Goal: Task Accomplishment & Management: Complete application form

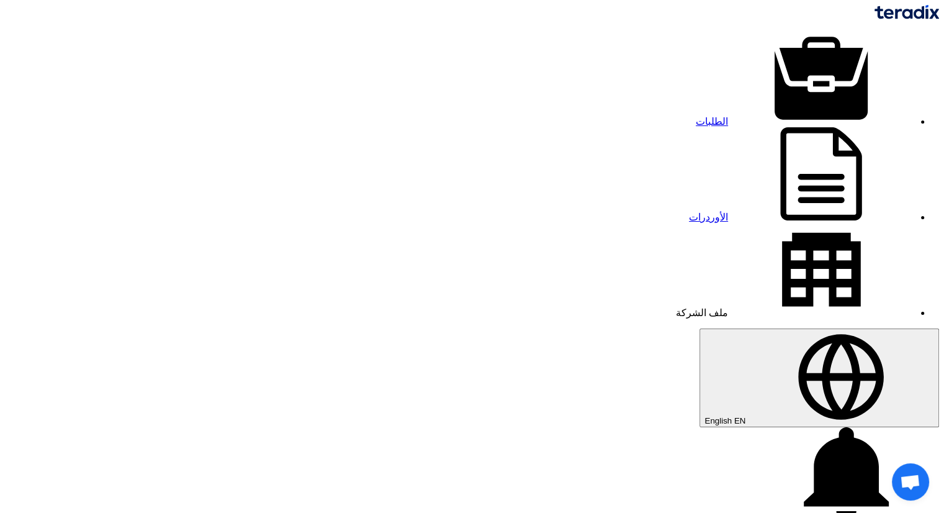
type input "544"
type input "1285"
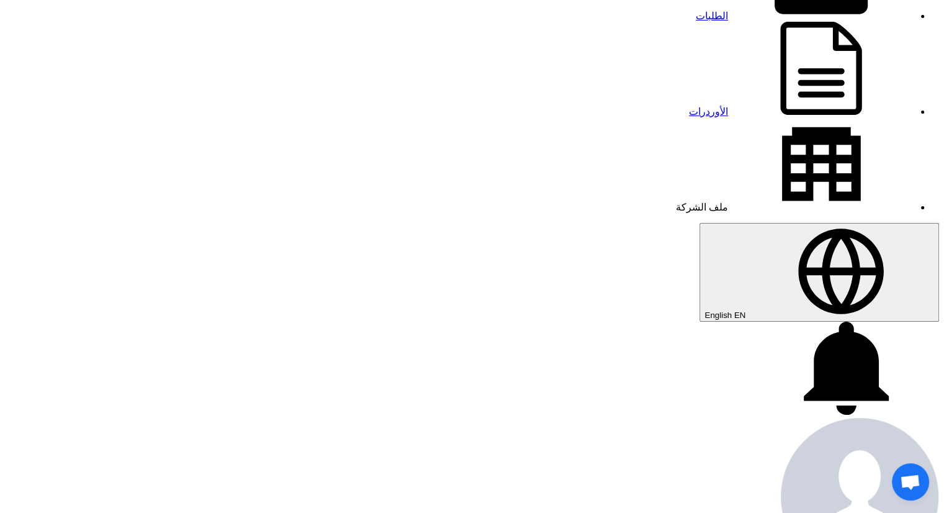
scroll to position [124, 0]
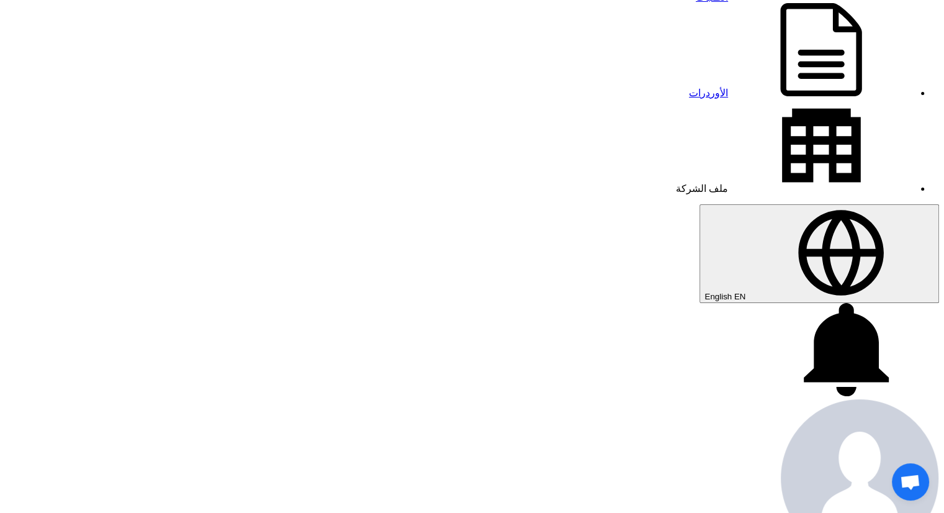
type input "544"
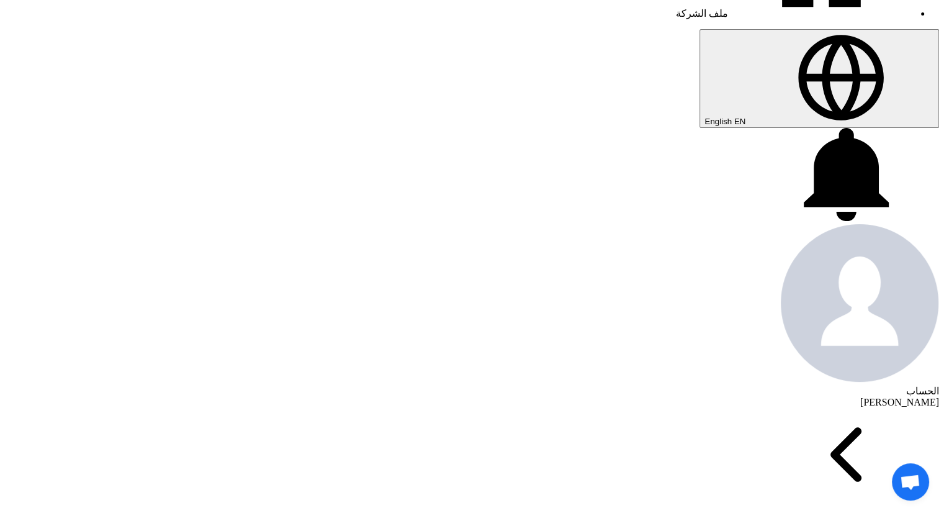
scroll to position [310, 0]
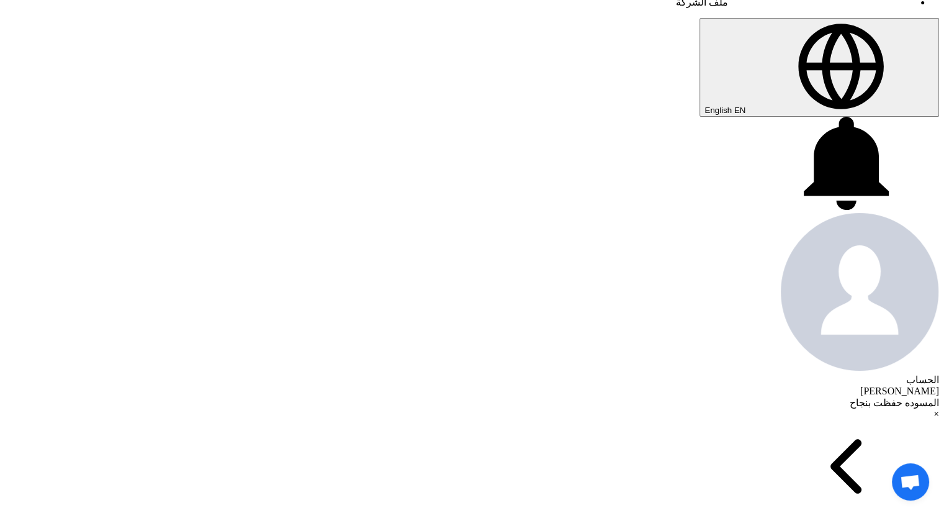
type input "650"
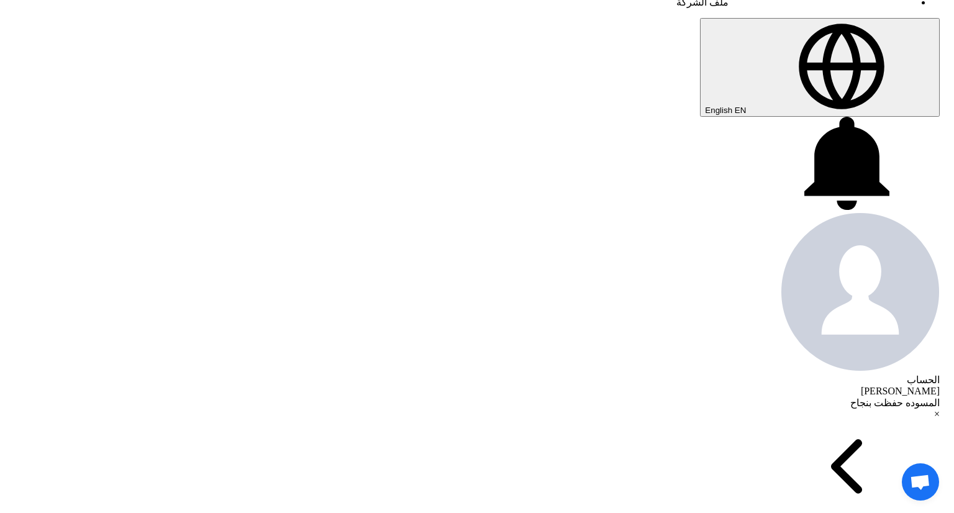
drag, startPoint x: 710, startPoint y: 257, endPoint x: 741, endPoint y: 257, distance: 31.0
paste input "Timer 0.6-60S - KAEL"
type input "مفتاح تايمر 60 ثانية Timer 0.6-60S - KAEL"
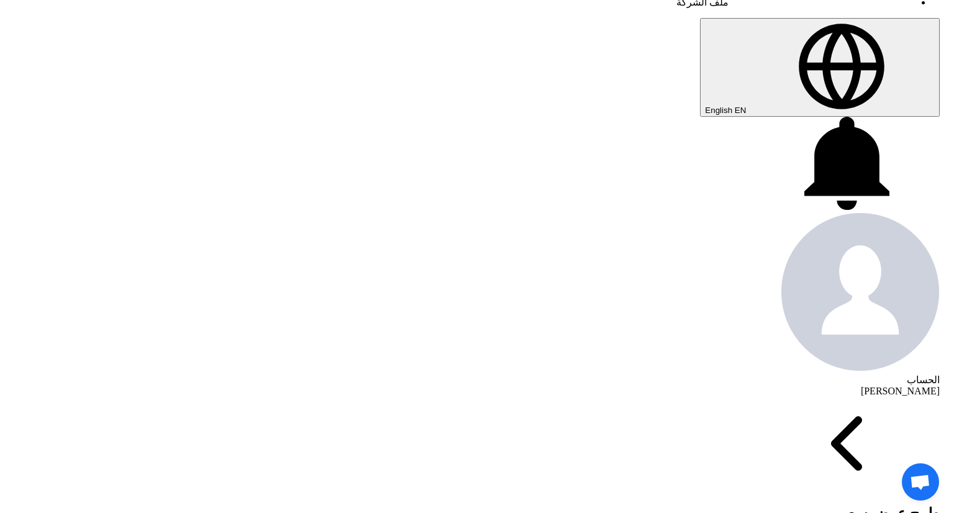
type input "150"
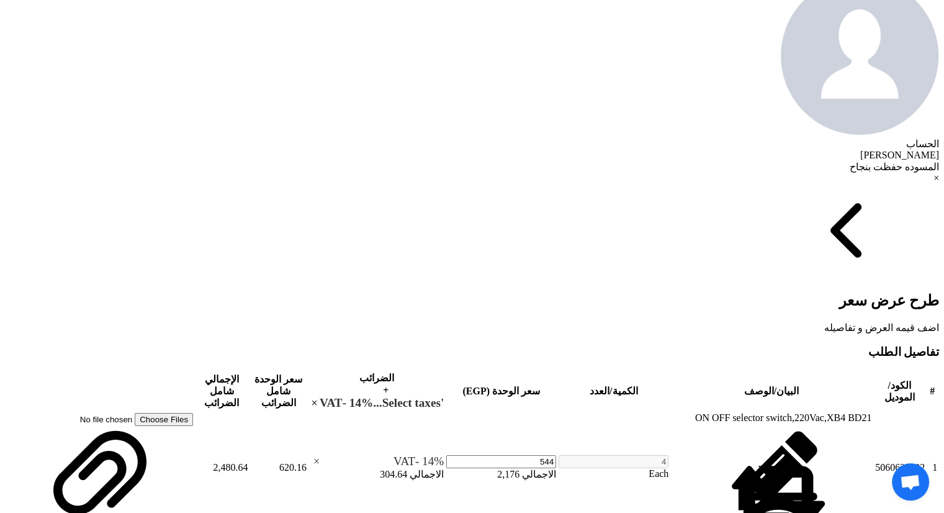
scroll to position [559, 0]
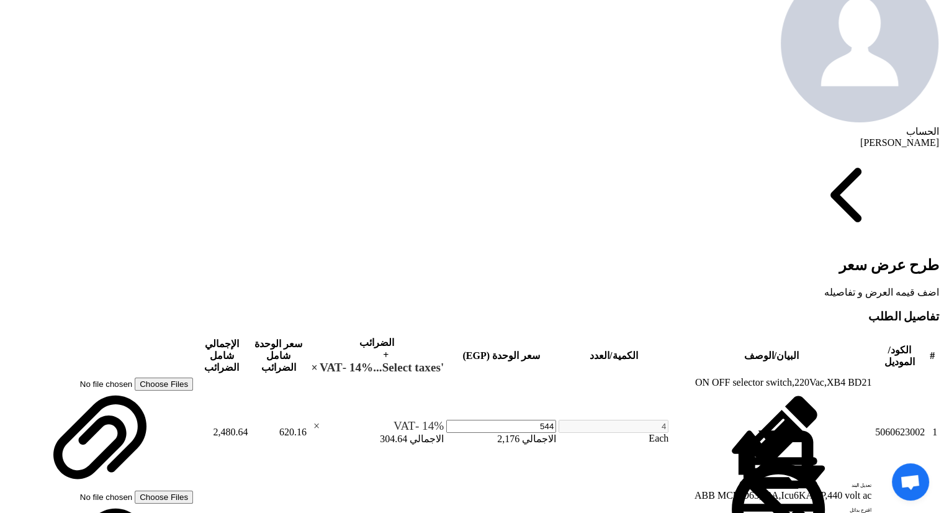
type input "480"
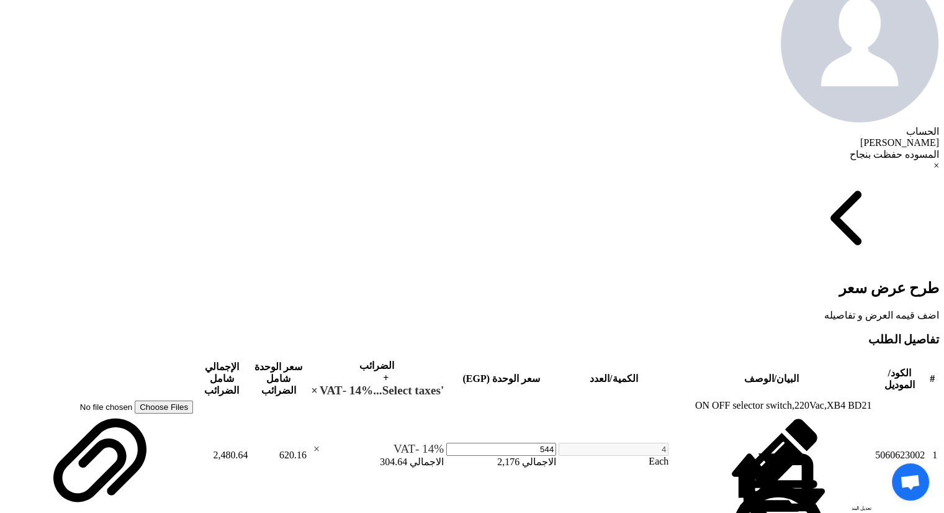
type input "75"
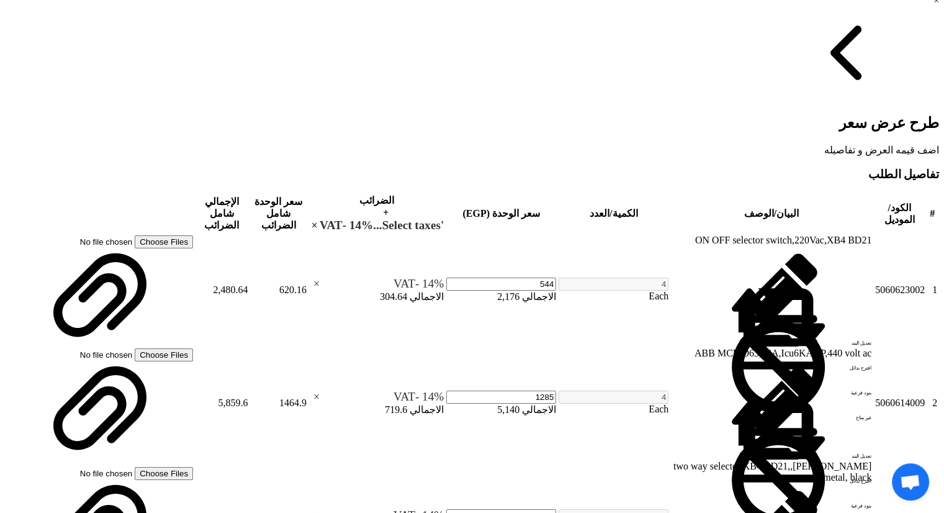
scroll to position [745, 0]
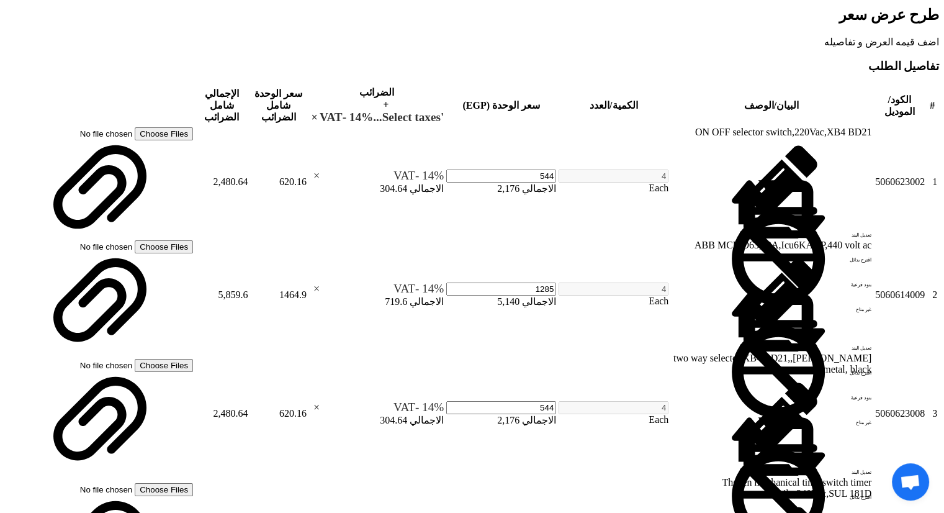
scroll to position [869, 0]
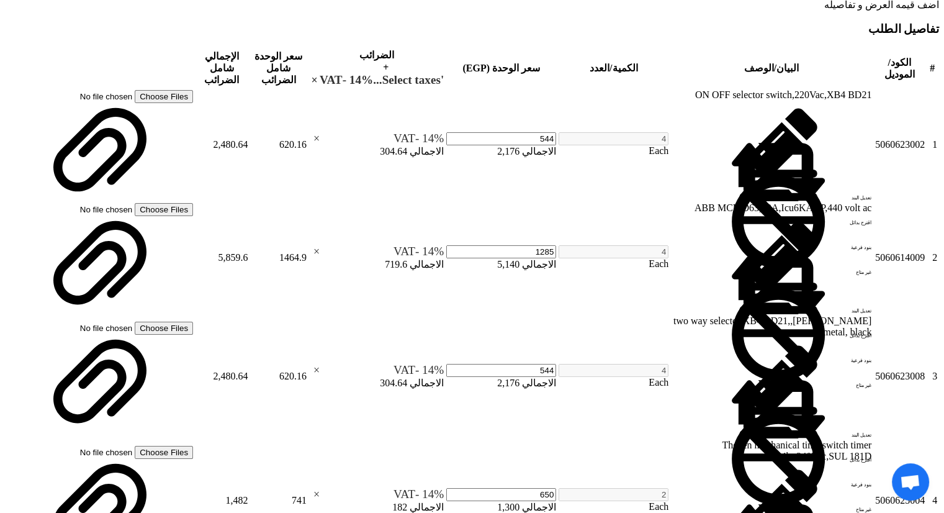
type input "175"
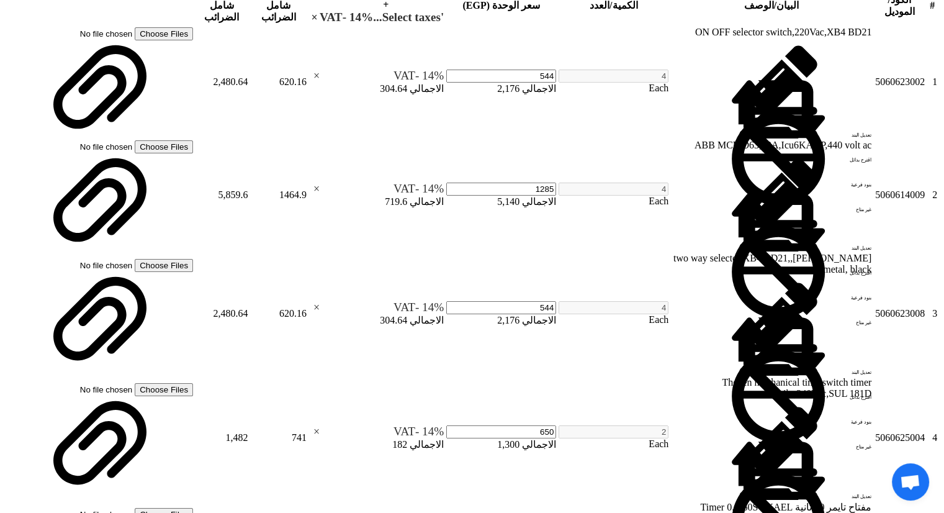
scroll to position [931, 0]
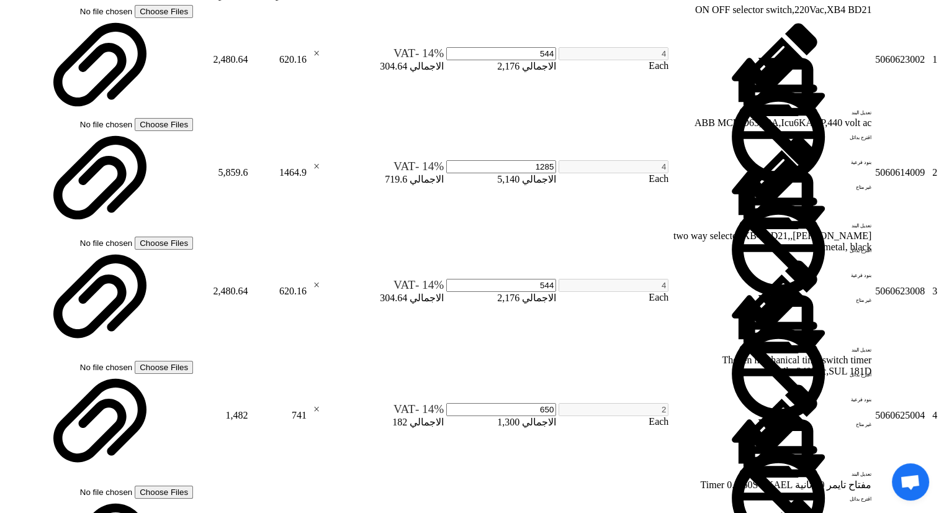
type input "3190"
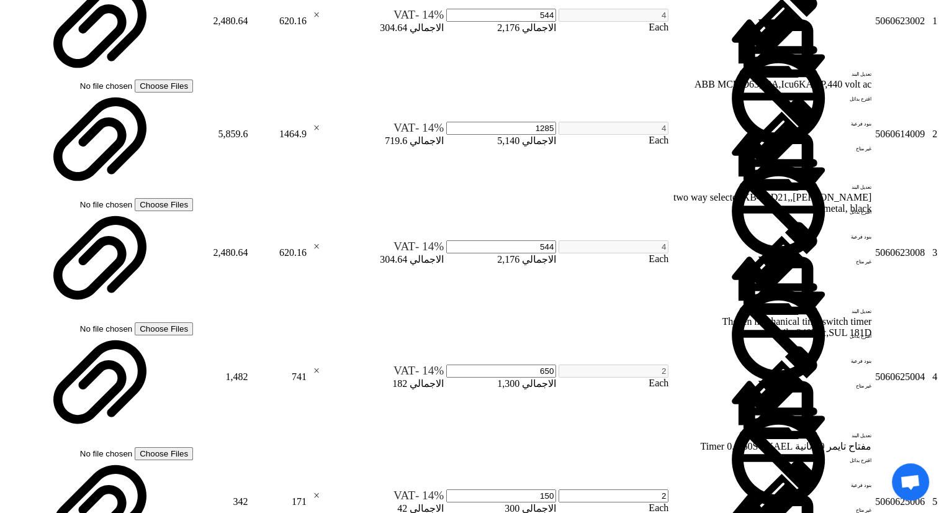
scroll to position [993, 0]
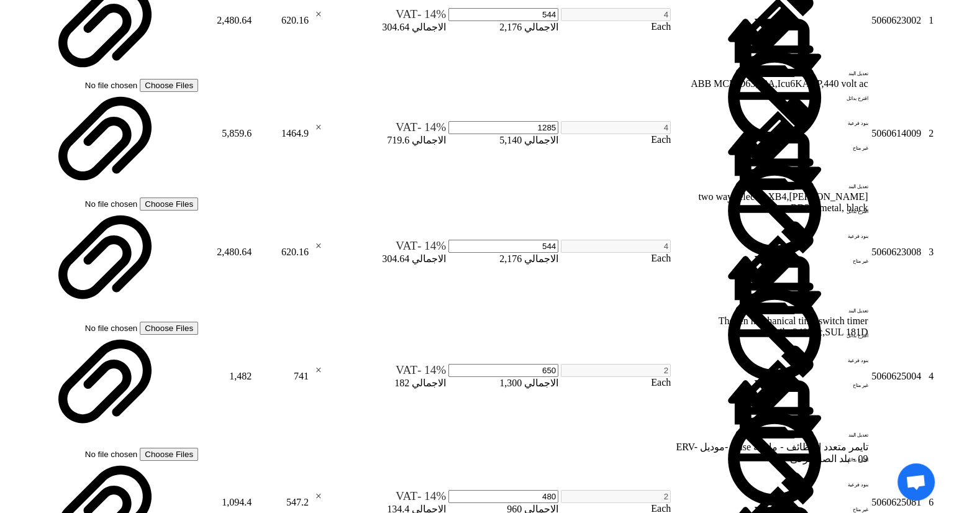
scroll to position [885, 0]
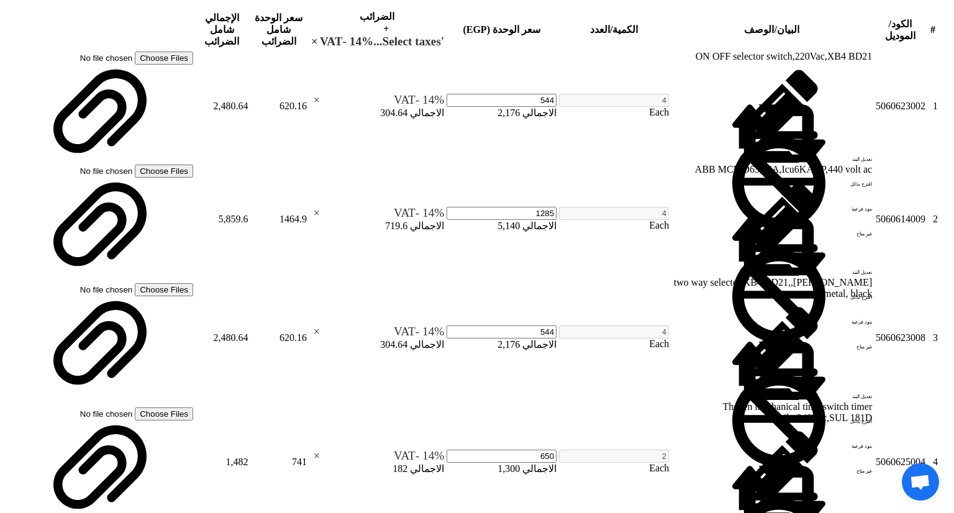
paste input "VARko-112 Reactive Power Factor Controller"
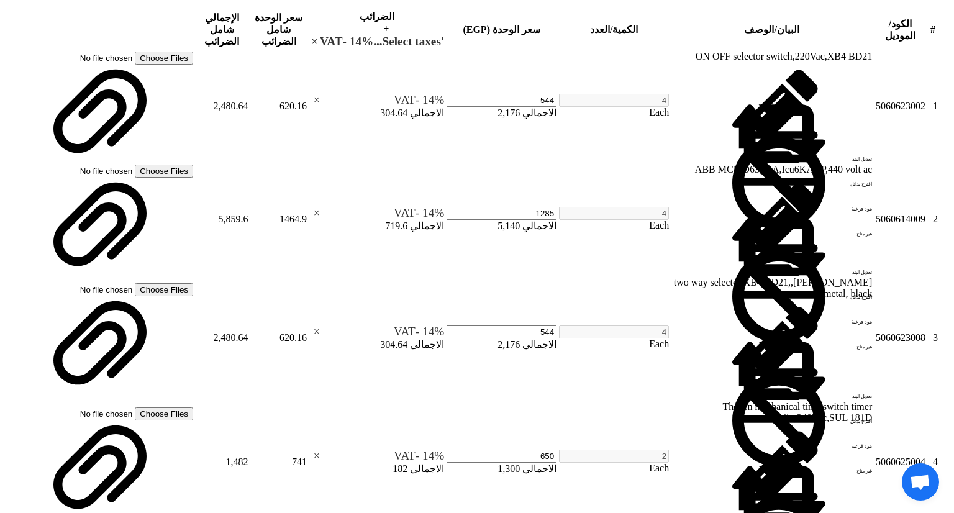
type input "VARko-112 Reactive Power Factor Controller"
type input "5300"
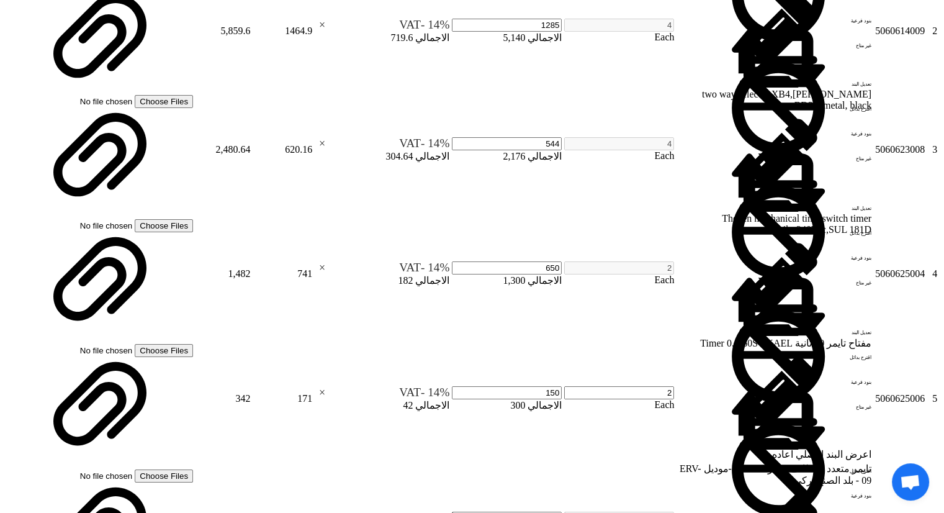
scroll to position [1118, 0]
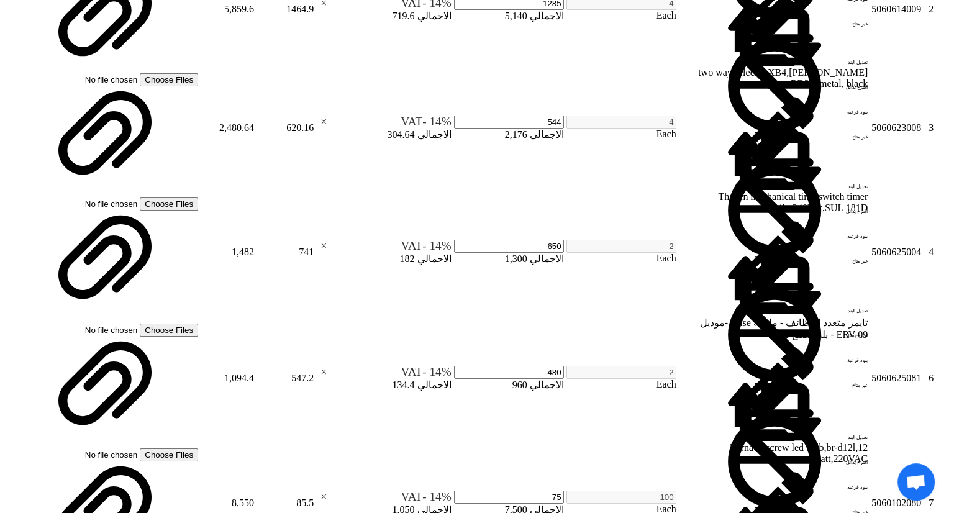
scroll to position [1009, 0]
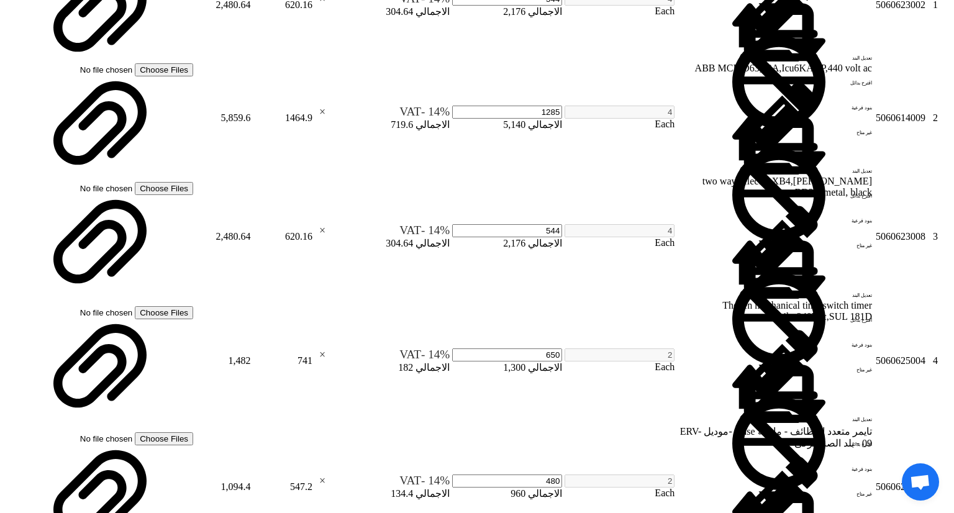
drag, startPoint x: 593, startPoint y: 269, endPoint x: 869, endPoint y: 276, distance: 275.8
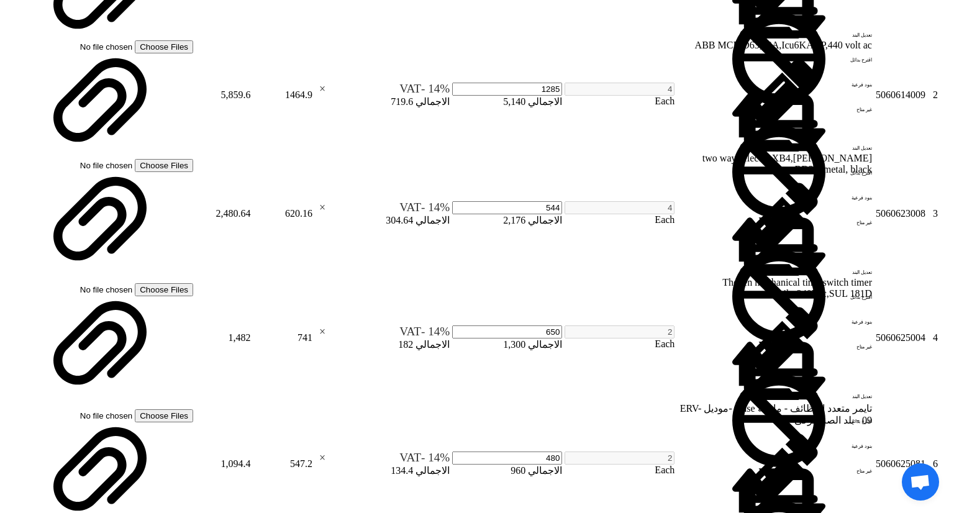
drag, startPoint x: 749, startPoint y: 266, endPoint x: 815, endPoint y: 266, distance: 65.8
type input "MS-490, motor siren"
type input "5300"
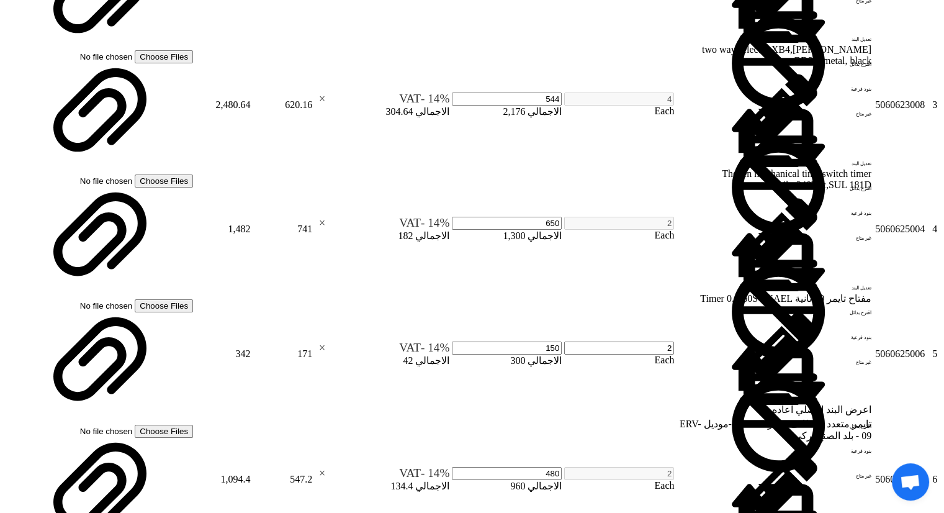
scroll to position [1180, 0]
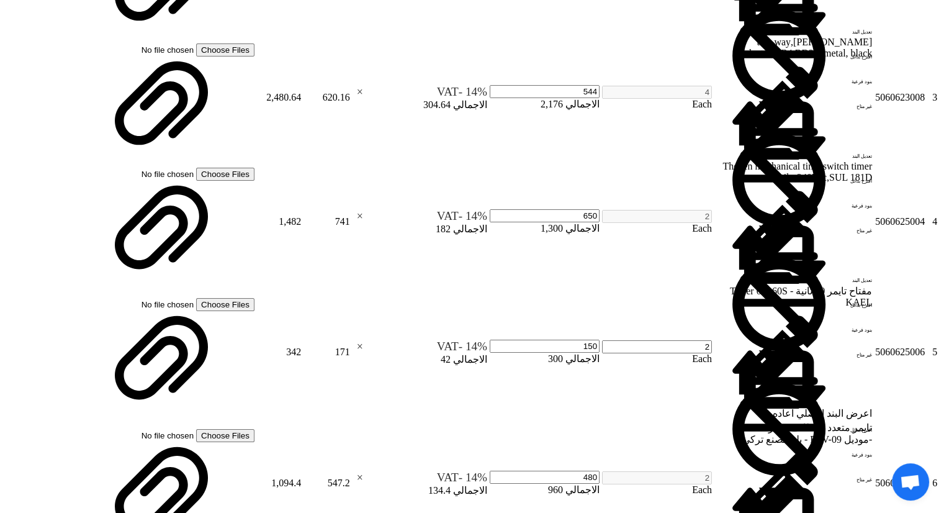
scroll to position [1242, 0]
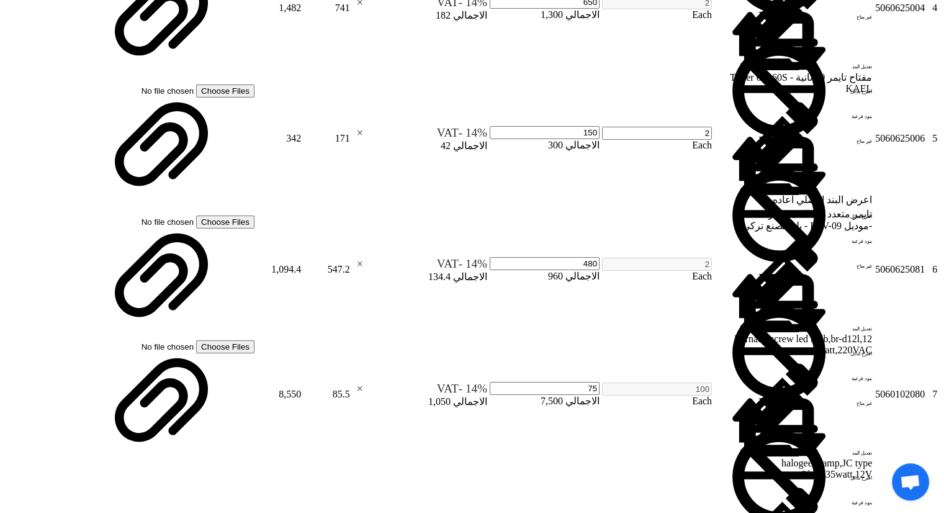
scroll to position [1428, 0]
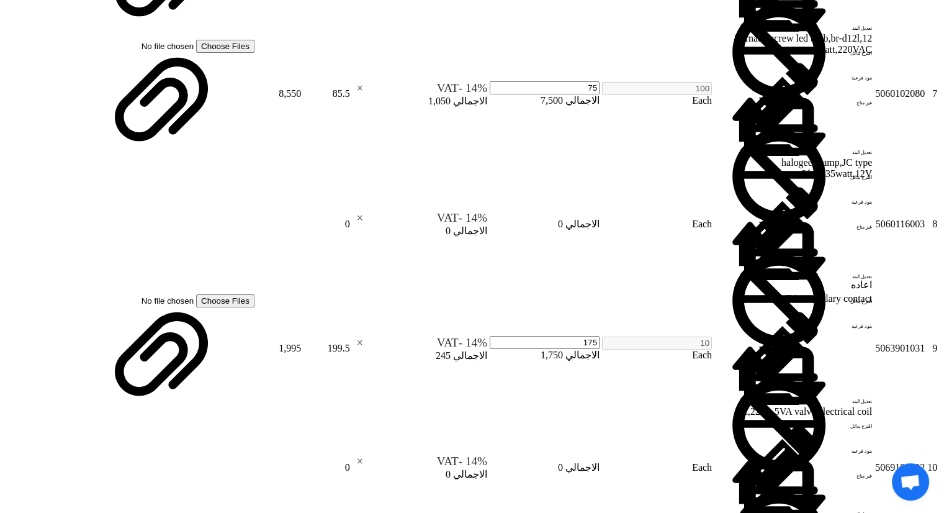
scroll to position [1739, 0]
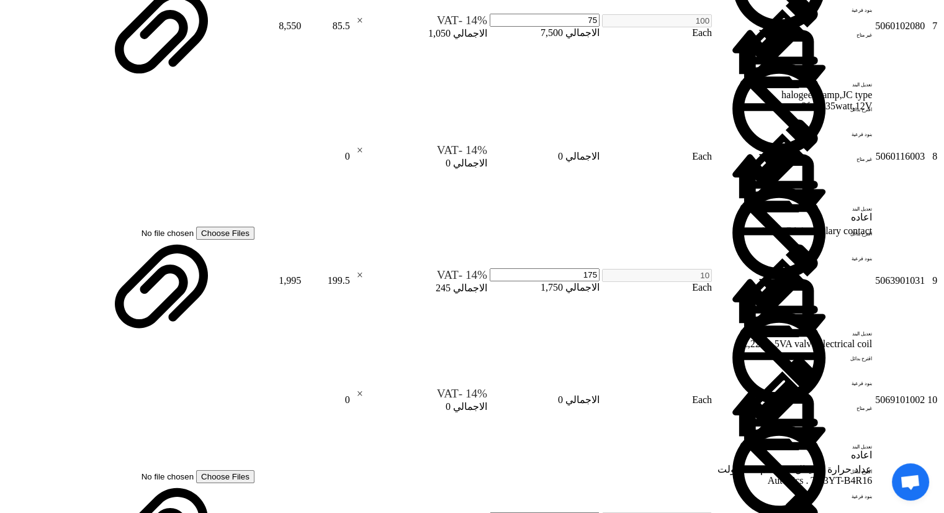
type input "27.8"
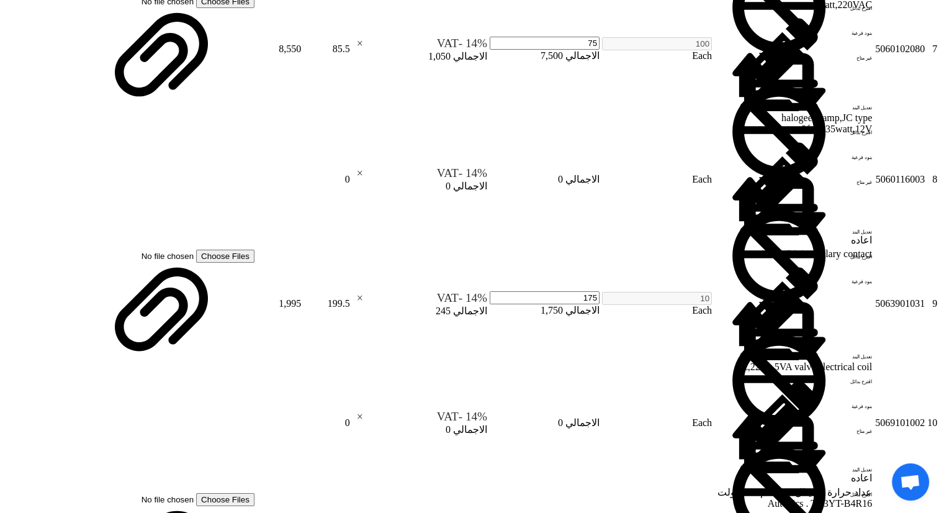
type input "4"
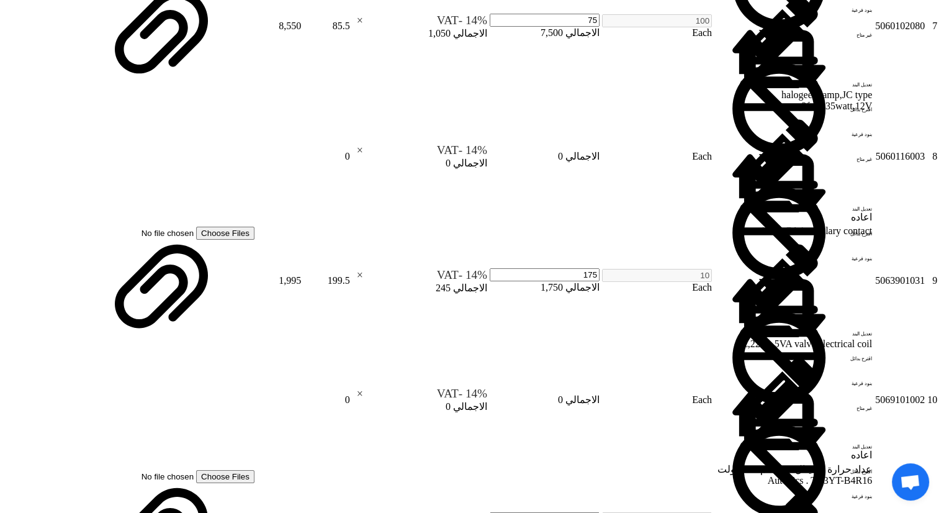
type input "36"
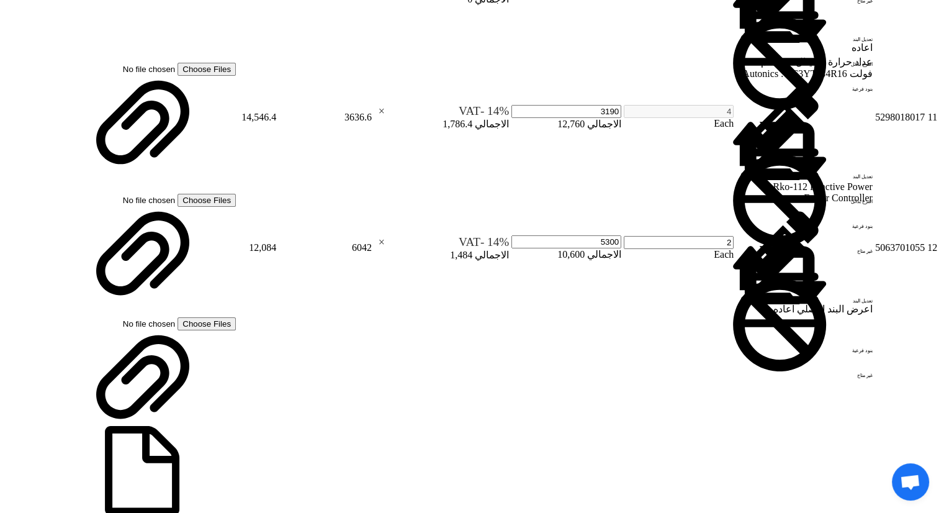
scroll to position [2422, 0]
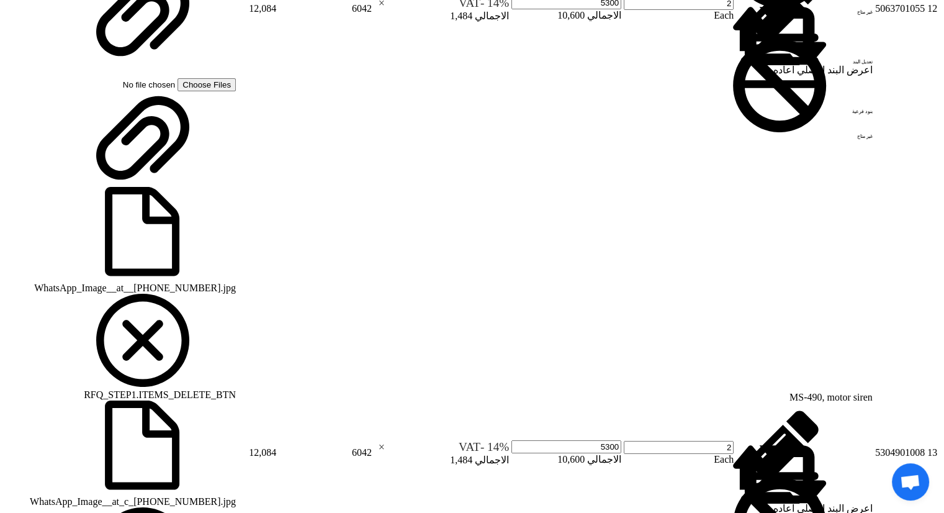
type input "0.25"
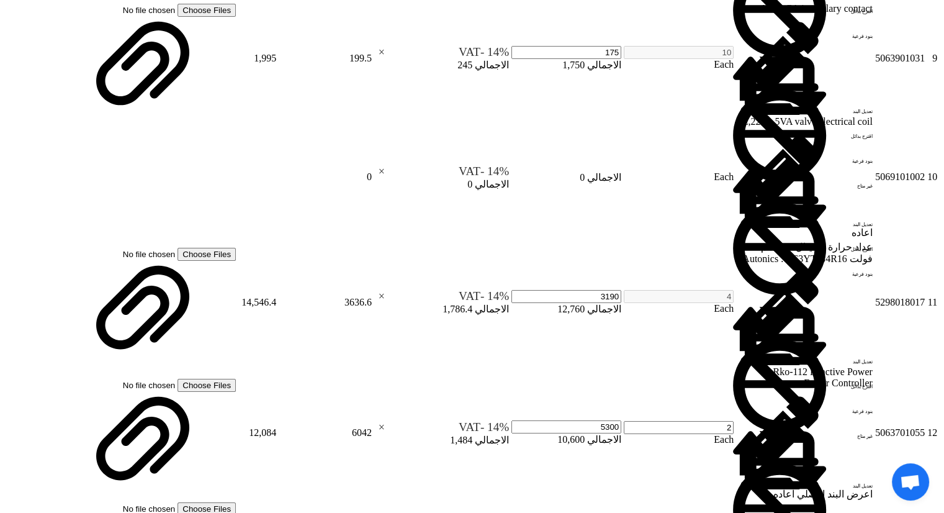
scroll to position [1739, 0]
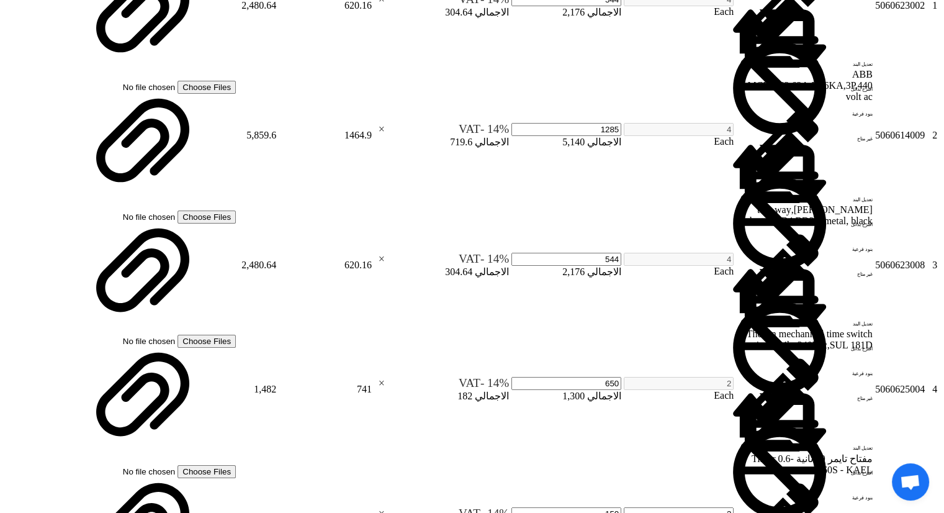
scroll to position [993, 0]
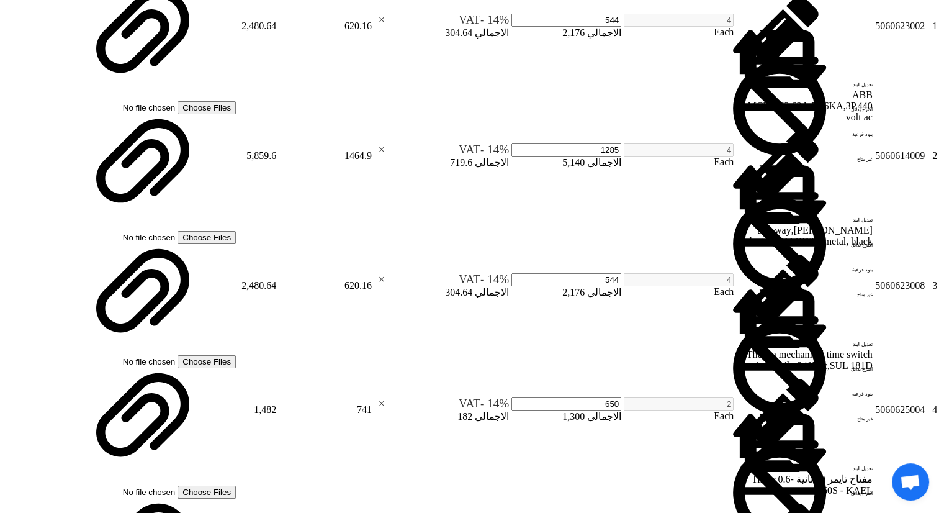
type input "4700"
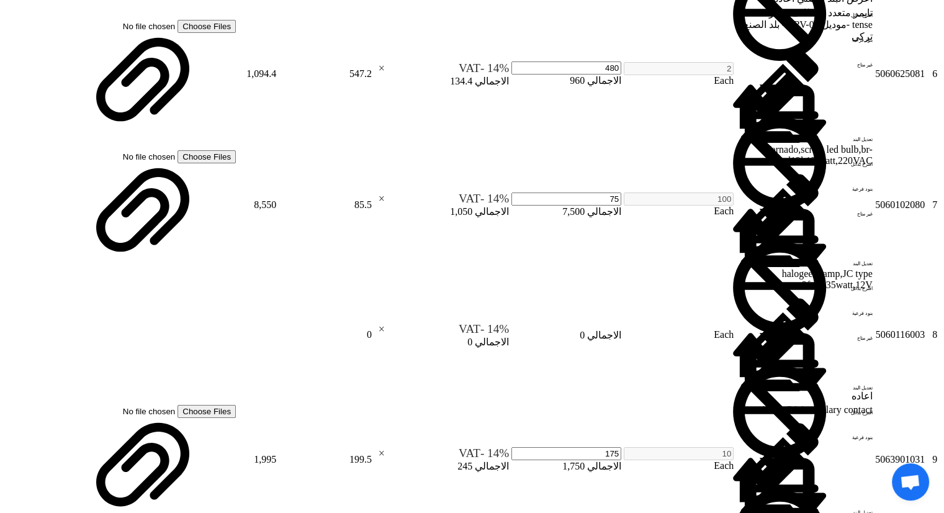
scroll to position [1614, 0]
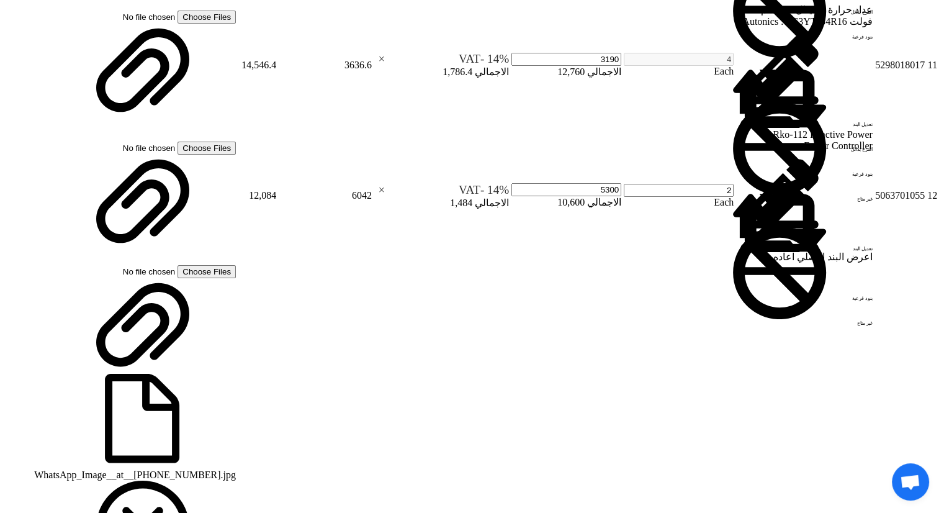
scroll to position [2111, 0]
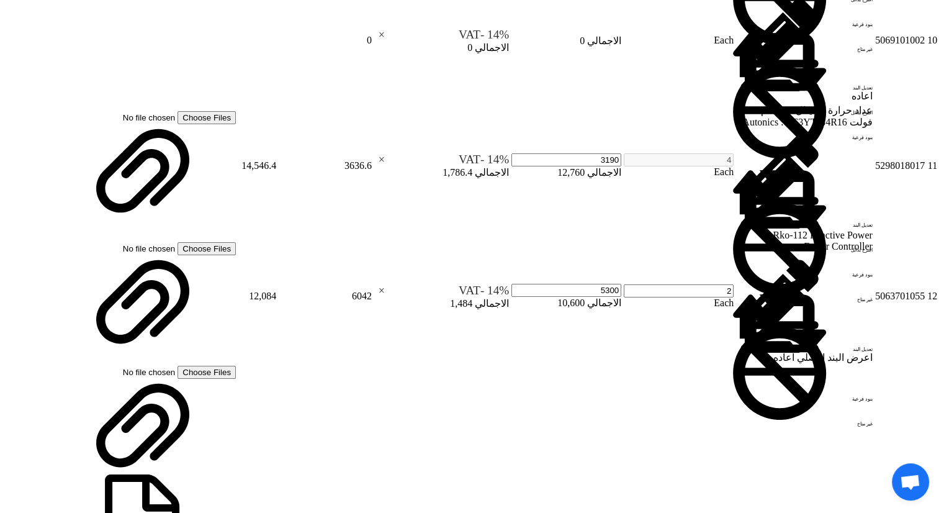
type input "[DATE]"
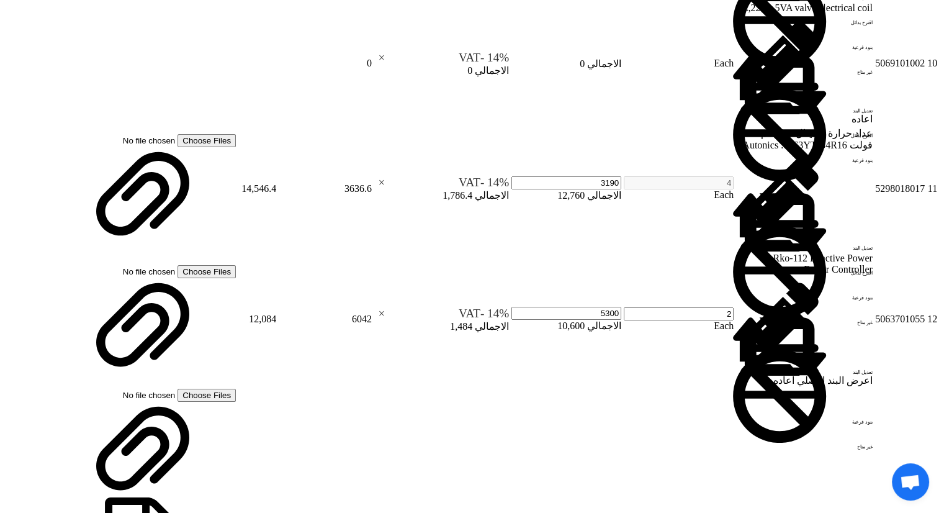
checkbox input "true"
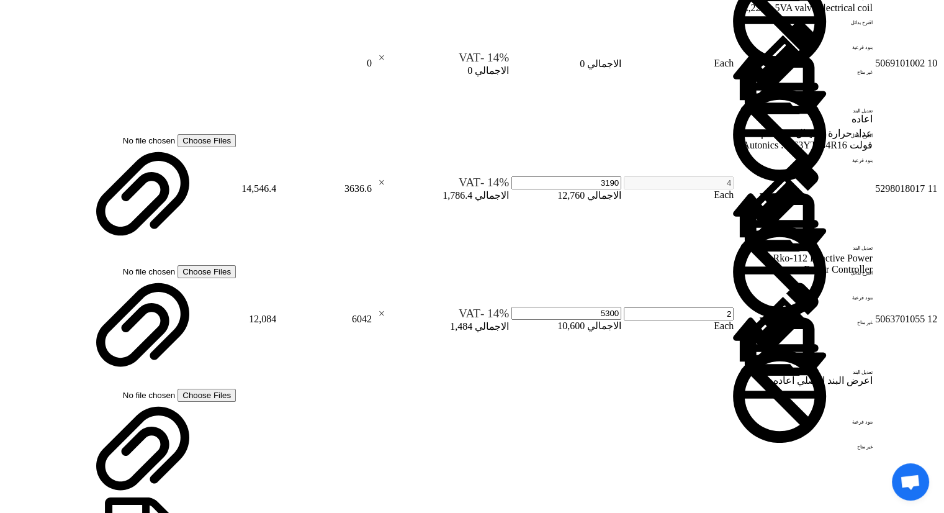
checkbox input "true"
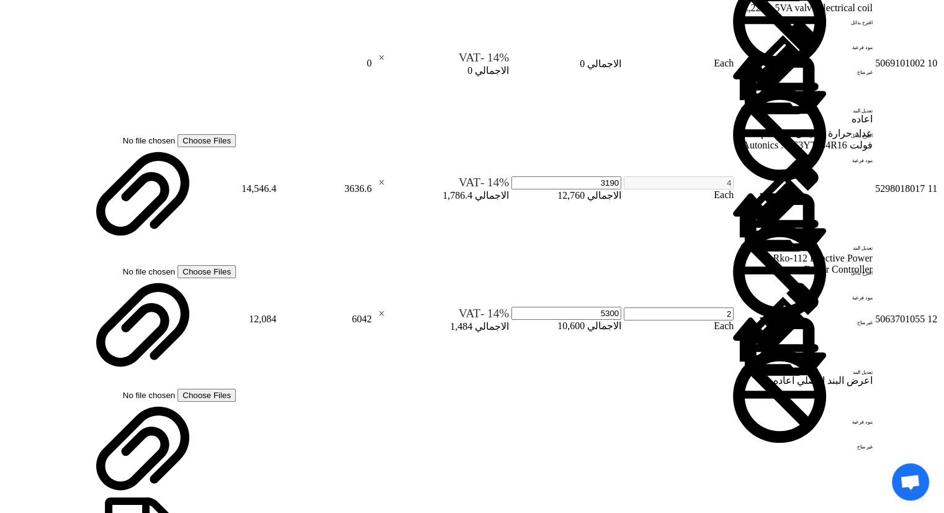
checkbox input "true"
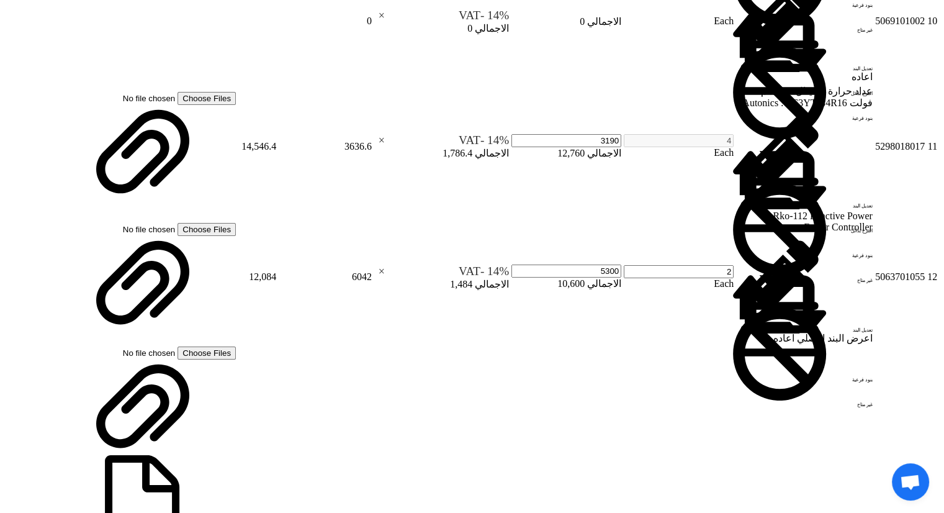
scroll to position [2173, 0]
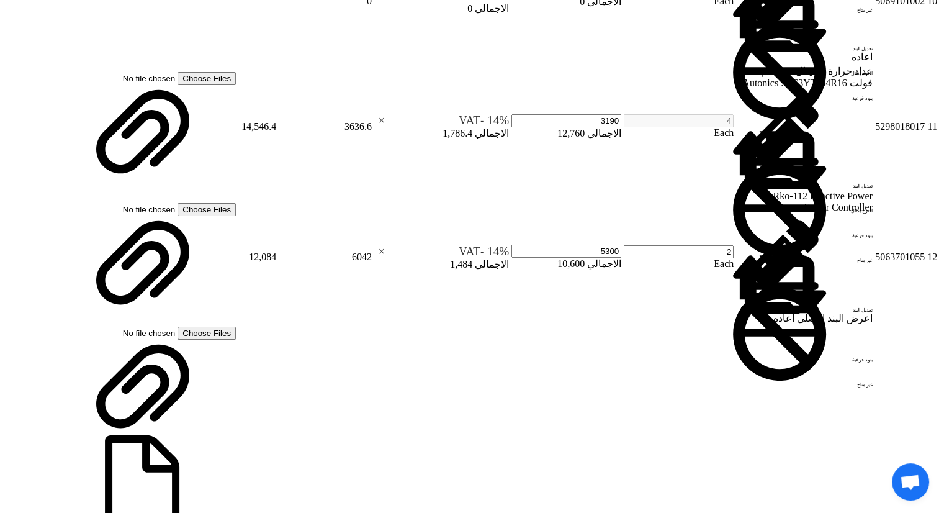
type input "100"
type input "30"
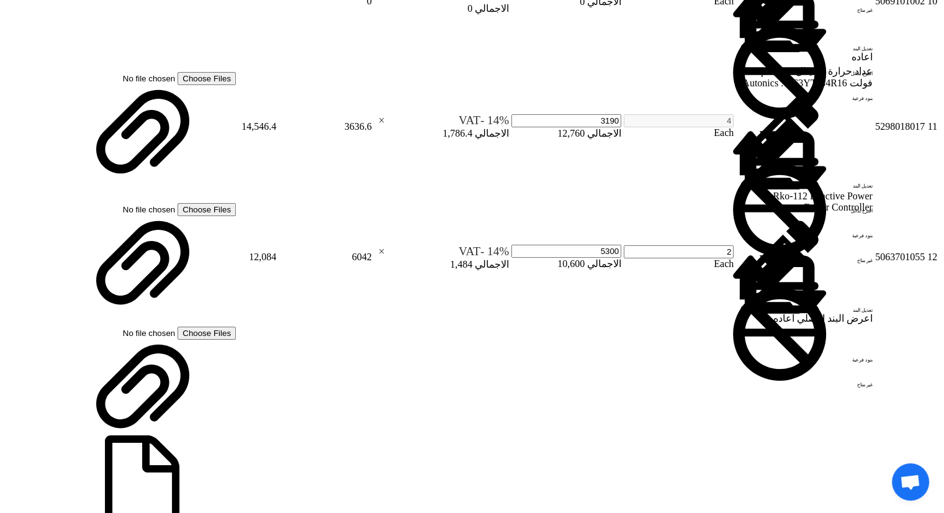
type input "1"
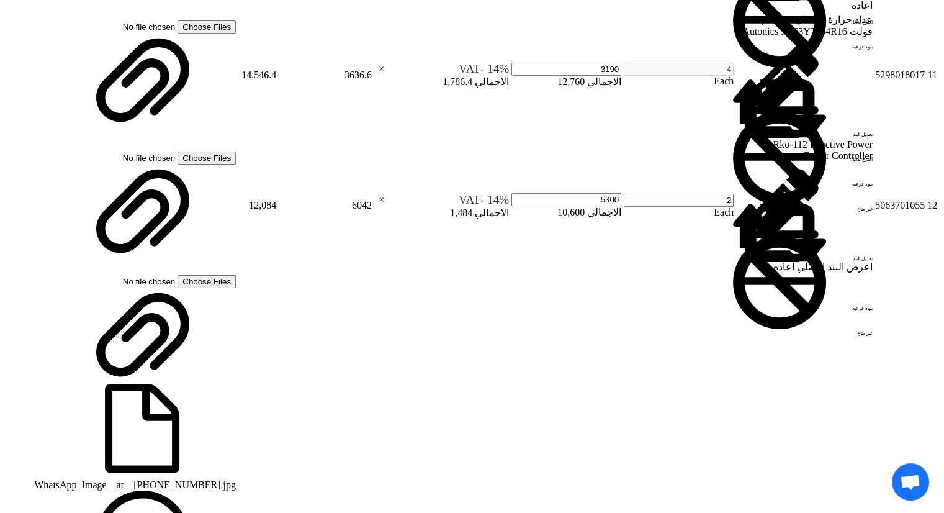
scroll to position [2173, 0]
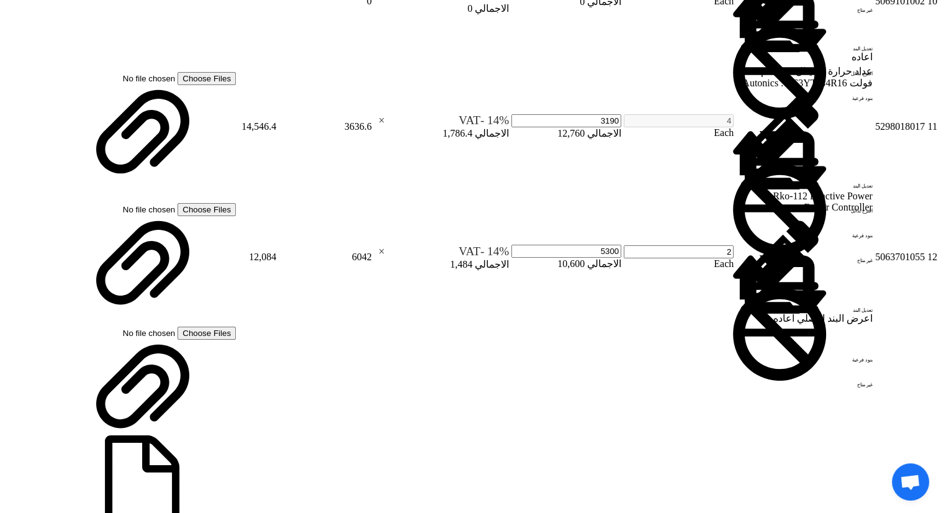
checkbox input "true"
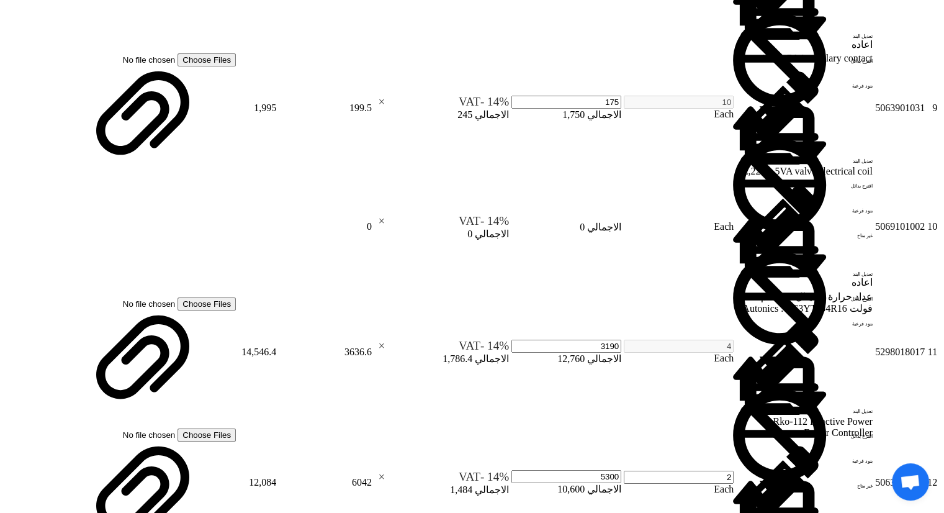
scroll to position [1801, 0]
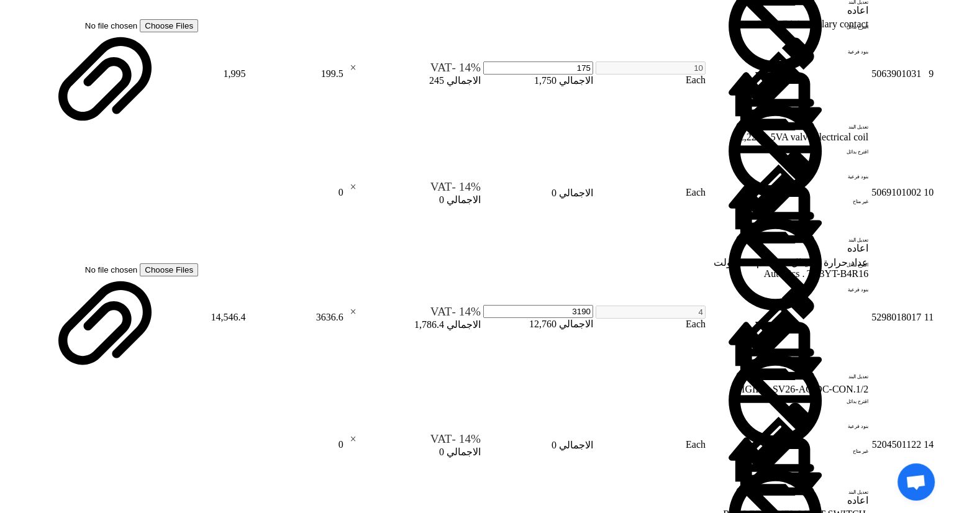
scroll to position [1490, 0]
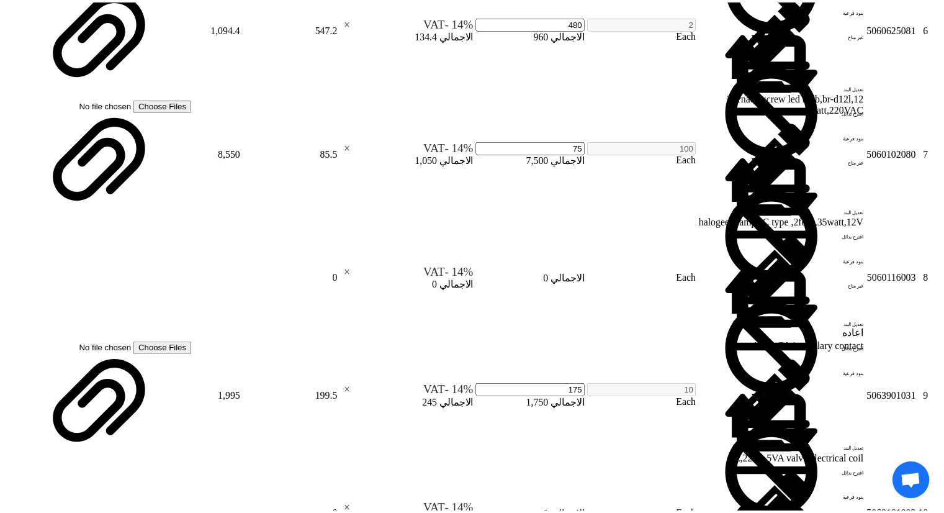
scroll to position [1801, 0]
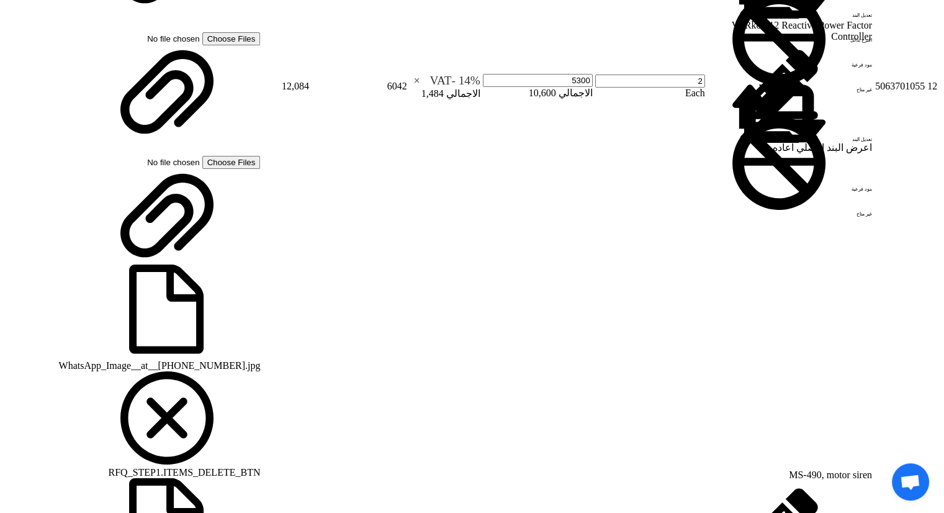
scroll to position [1863, 0]
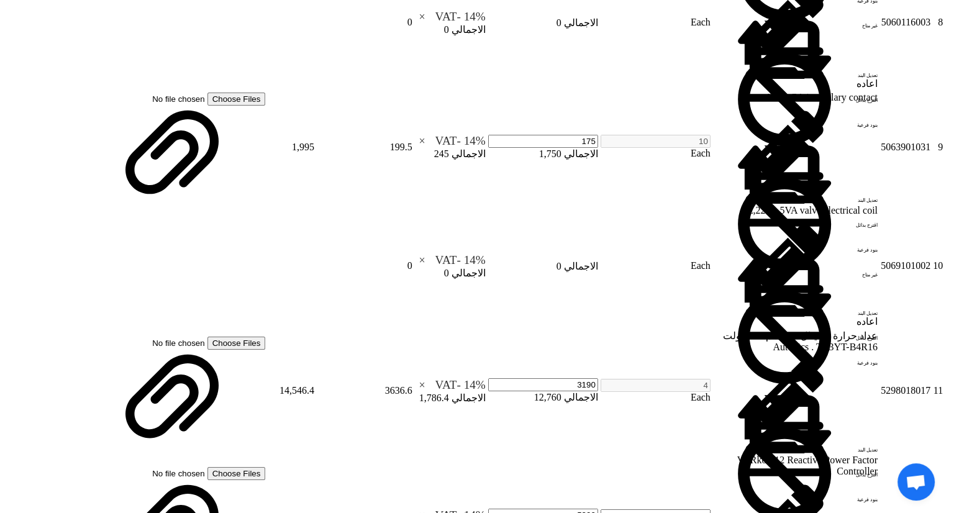
scroll to position [1552, 0]
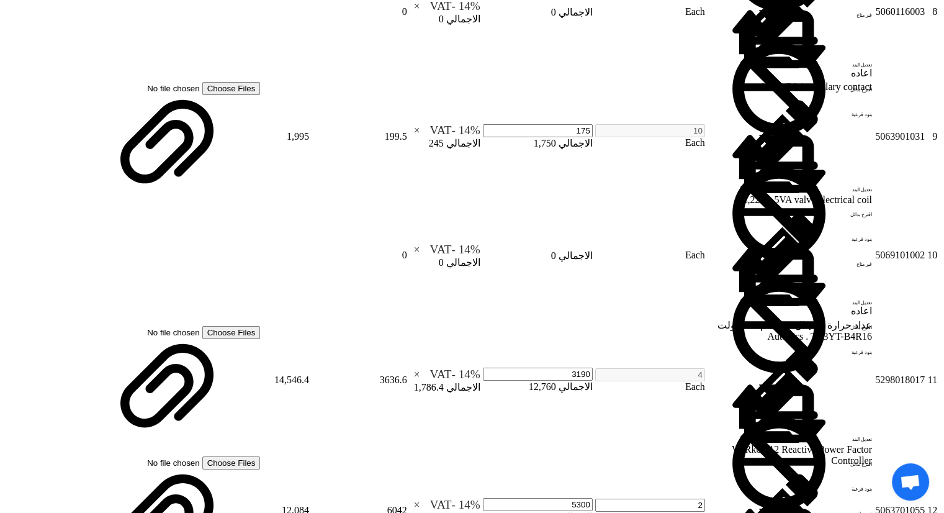
scroll to position [1863, 0]
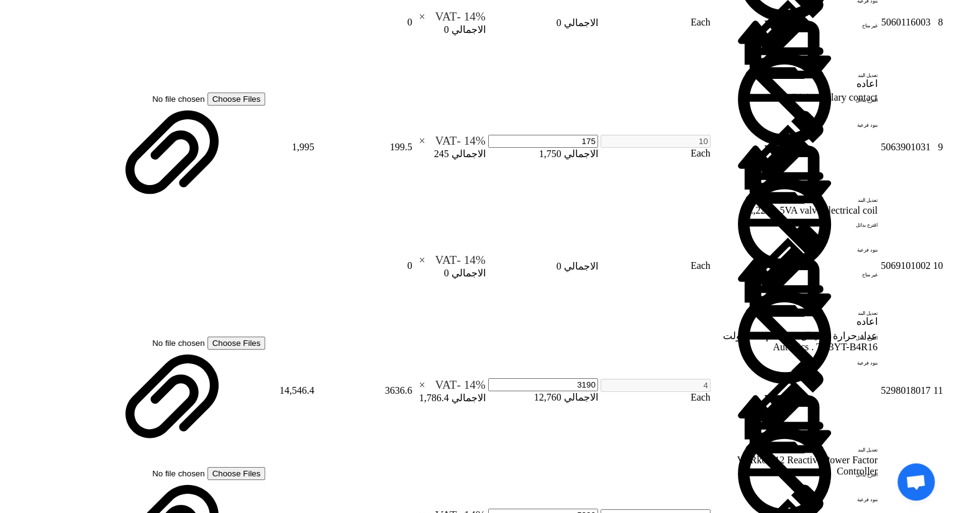
scroll to position [1552, 0]
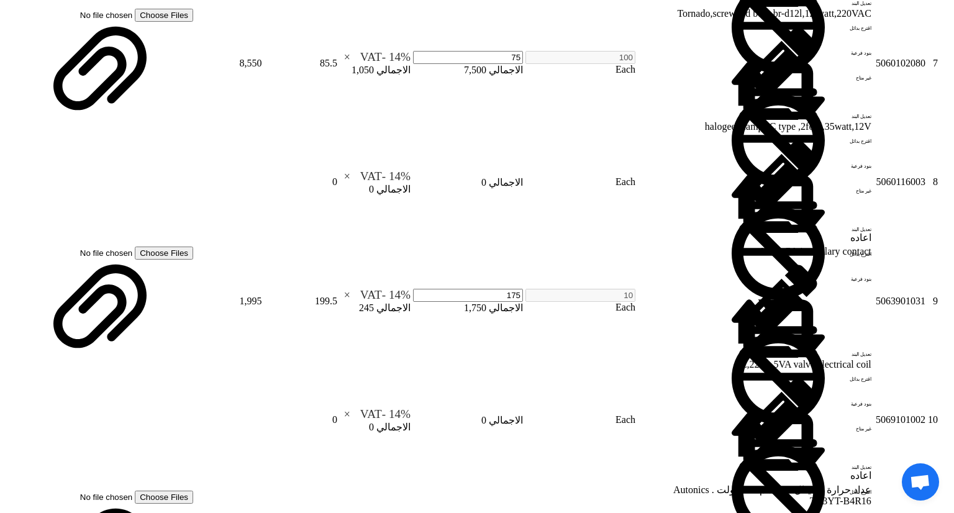
type input "0.25"
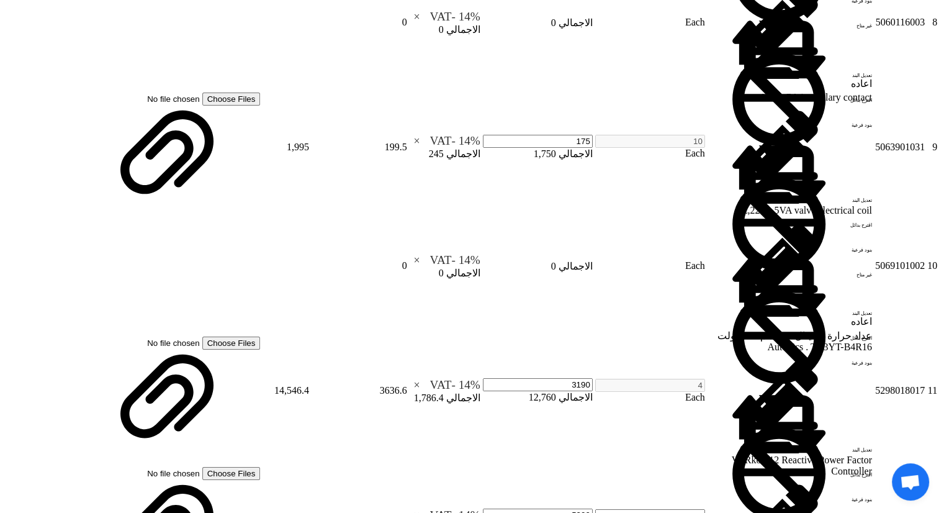
scroll to position [1925, 0]
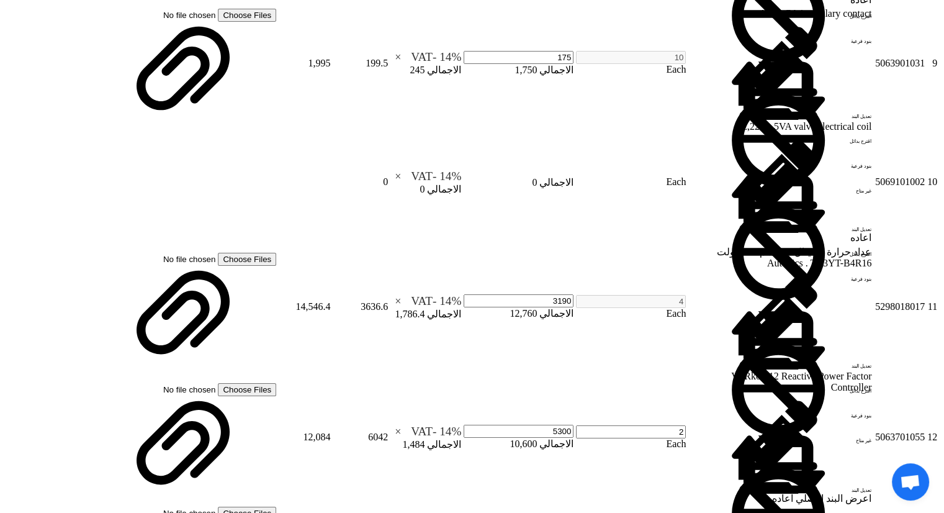
type input "0"
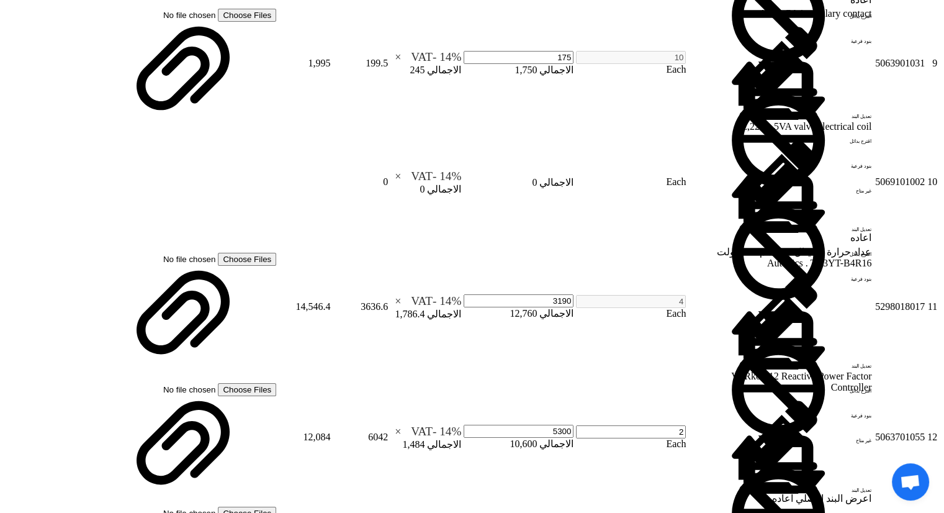
type input "0"
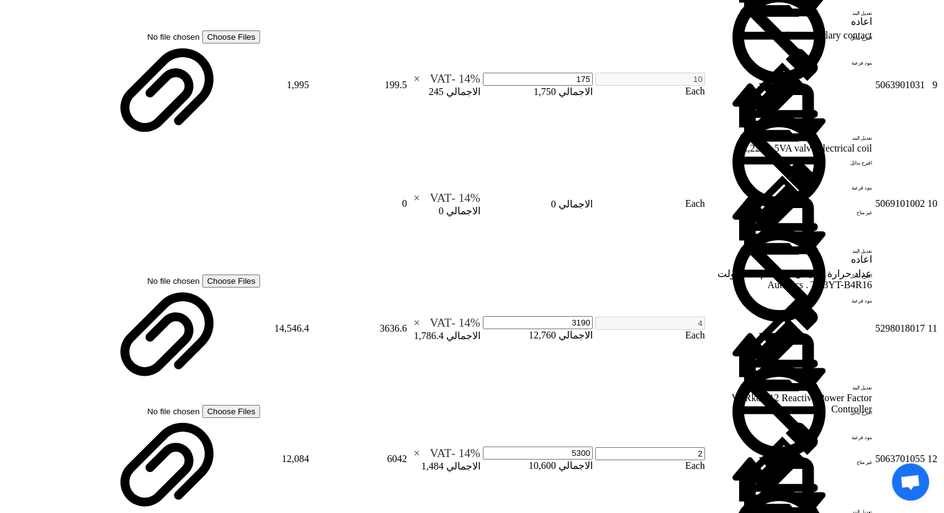
type input "0.25"
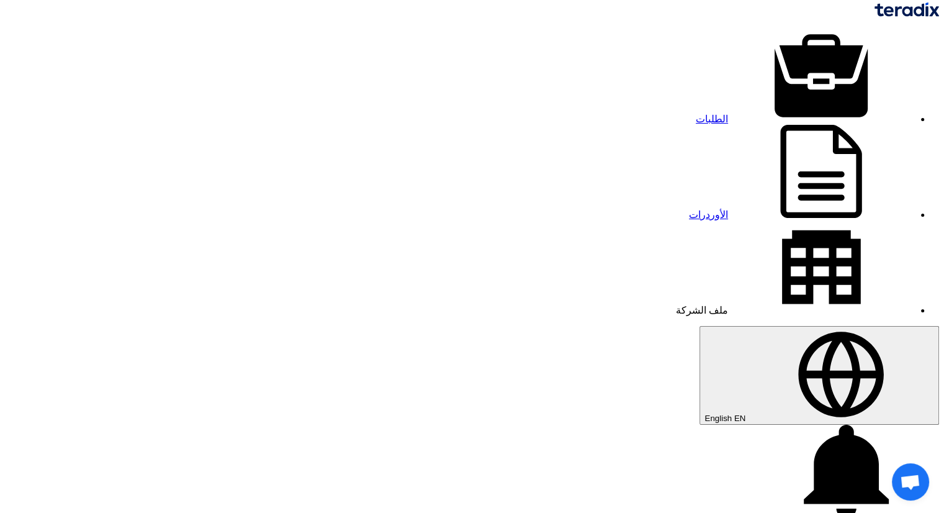
scroll to position [0, 0]
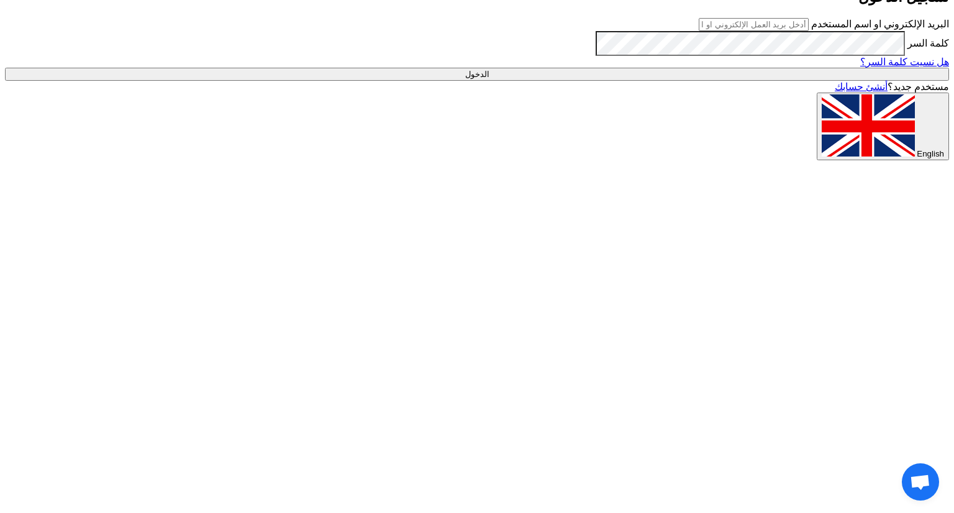
click at [808, 31] on input "text" at bounding box center [754, 24] width 110 height 13
click at [5, 68] on input "الدخول" at bounding box center [477, 74] width 944 height 13
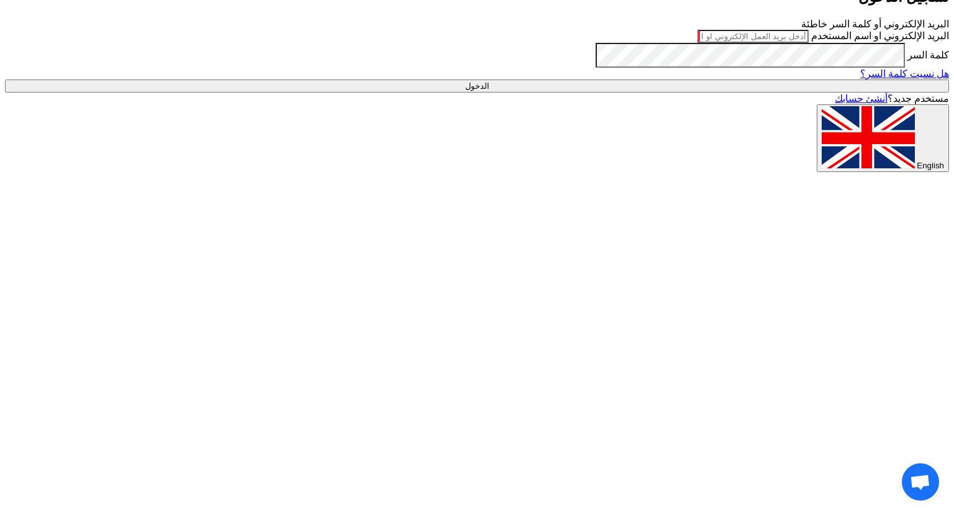
type input "[EMAIL_ADDRESS][DOMAIN_NAME]"
click at [5, 79] on input "الدخول" at bounding box center [477, 85] width 944 height 13
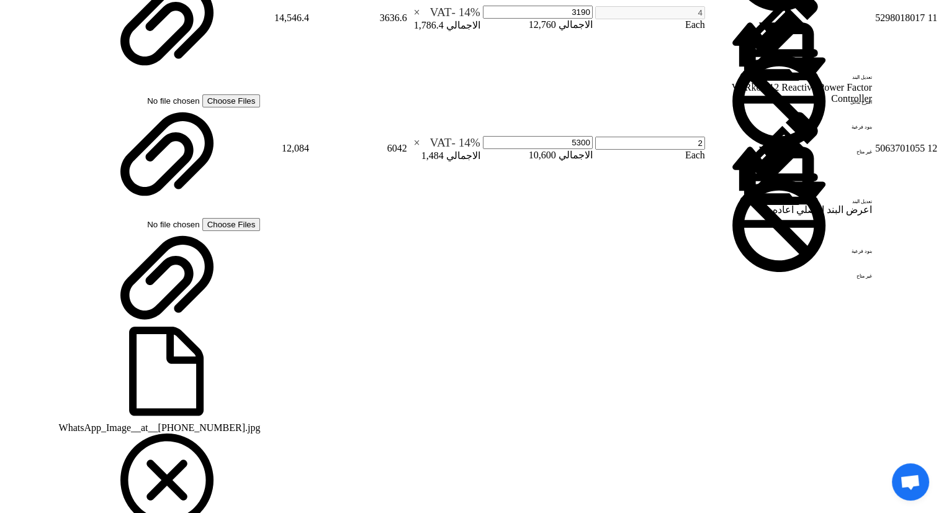
scroll to position [2235, 0]
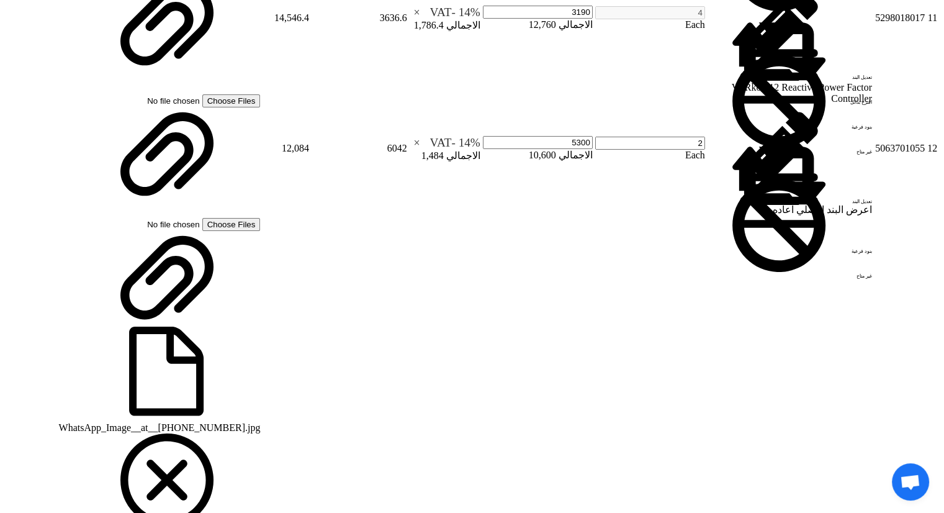
checkbox input "false"
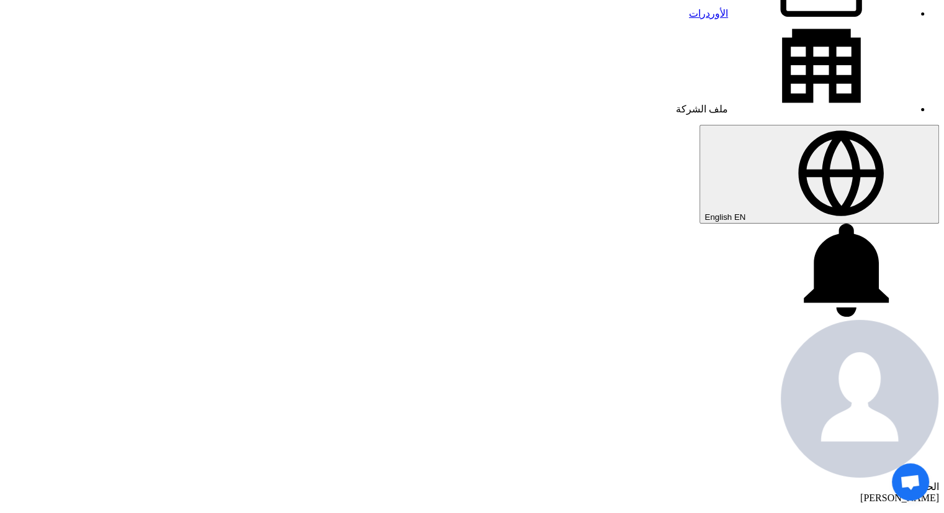
scroll to position [0, 0]
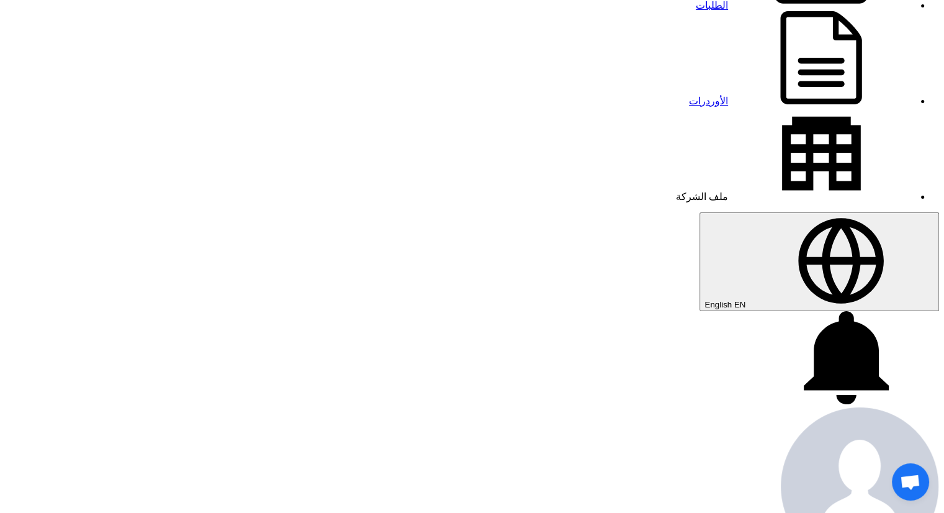
scroll to position [124, 0]
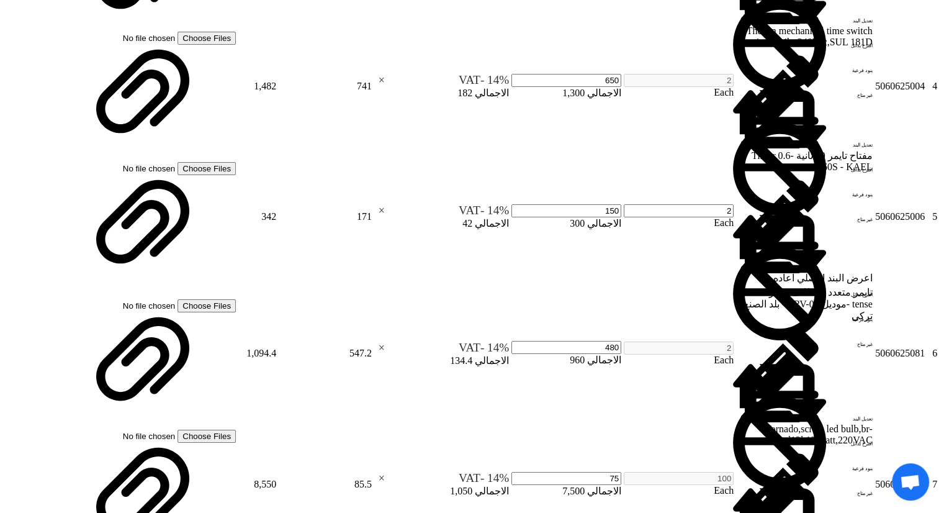
scroll to position [1304, 0]
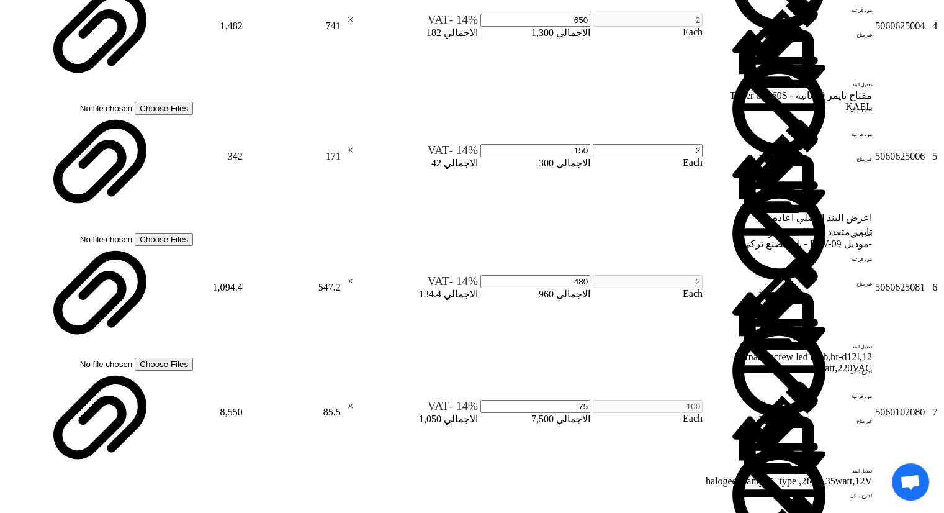
scroll to position [1056, 0]
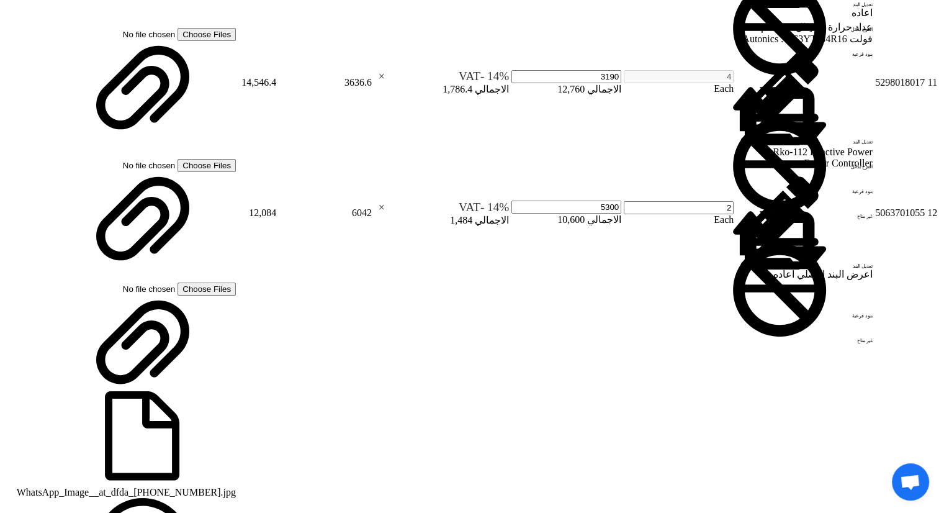
scroll to position [2235, 0]
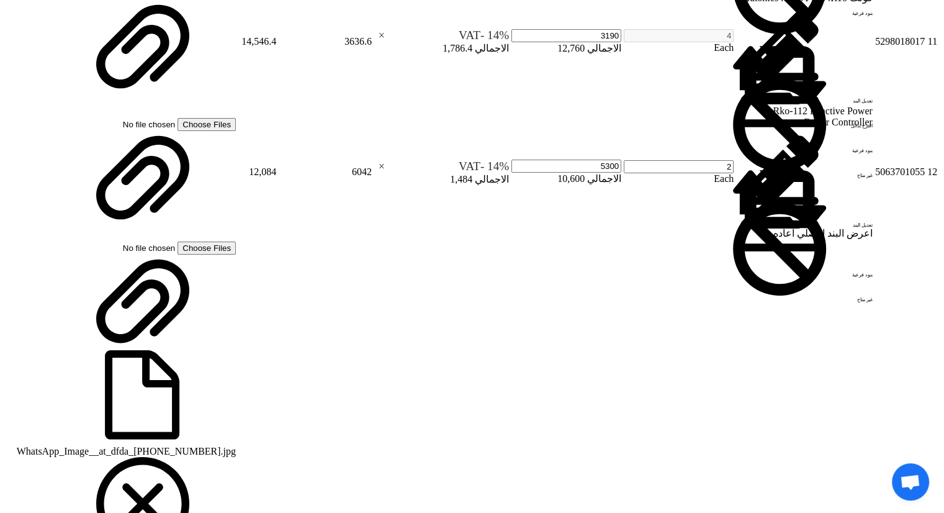
type input "ا"
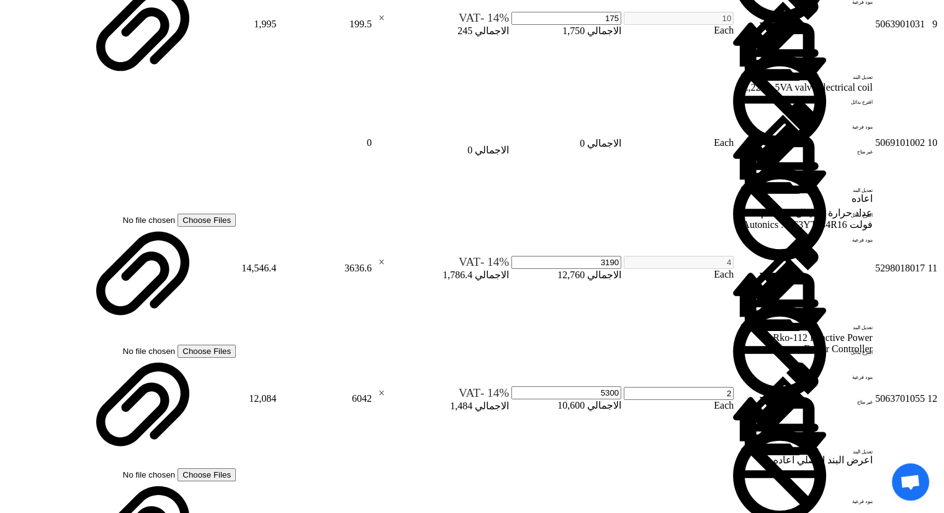
scroll to position [2111, 0]
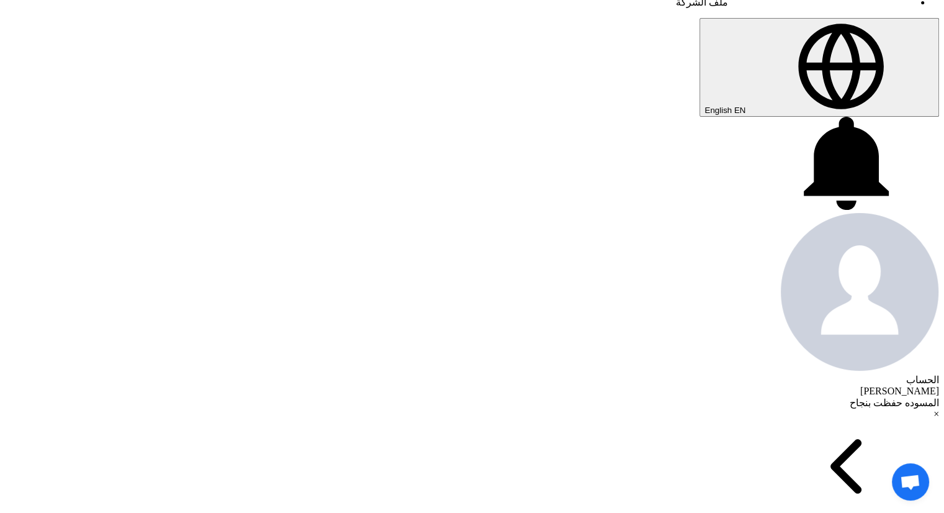
scroll to position [0, 0]
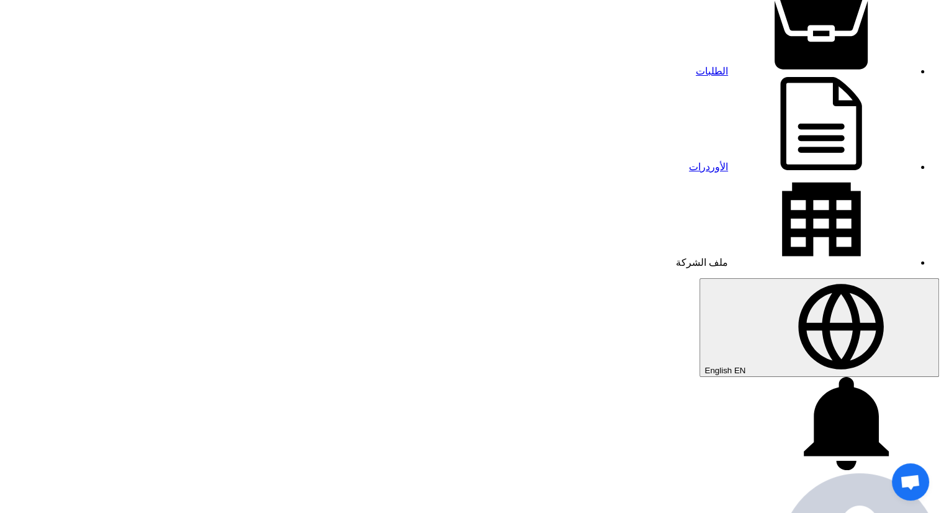
scroll to position [124, 0]
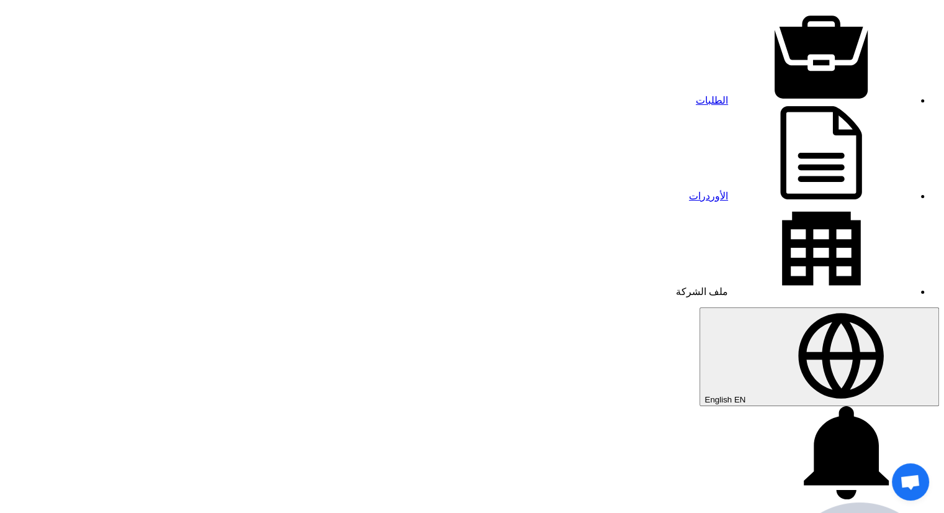
scroll to position [0, 0]
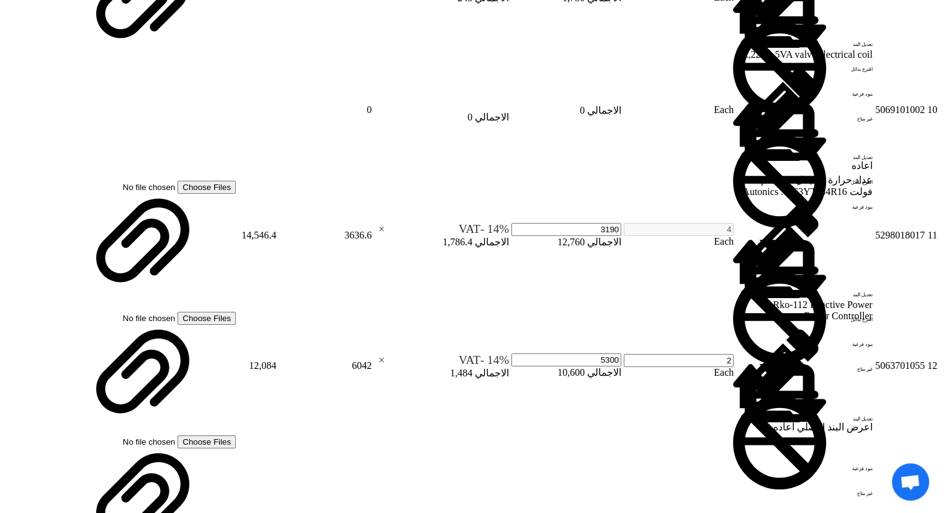
scroll to position [2111, 0]
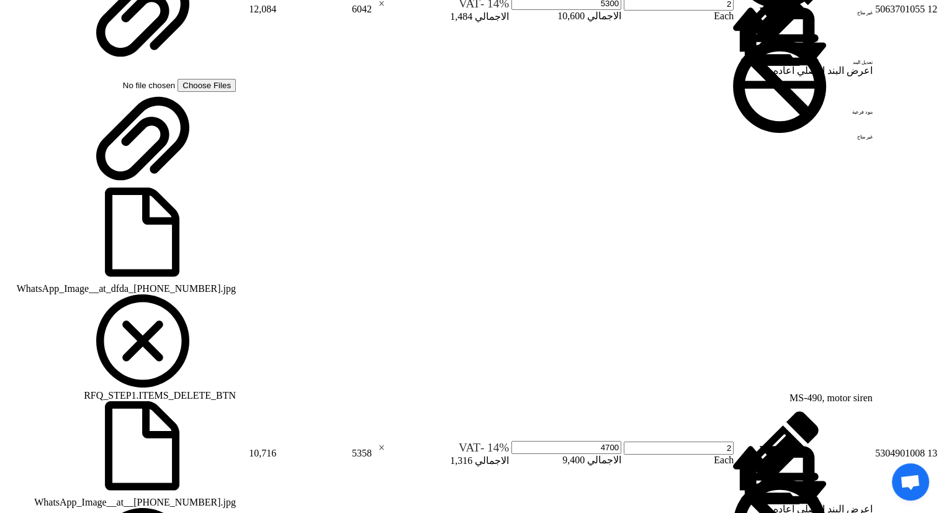
scroll to position [2422, 0]
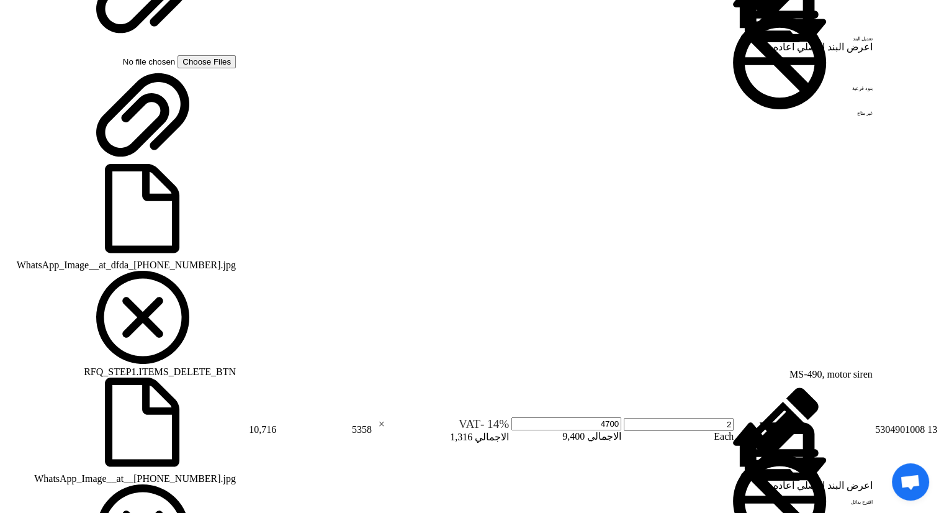
type input "0"
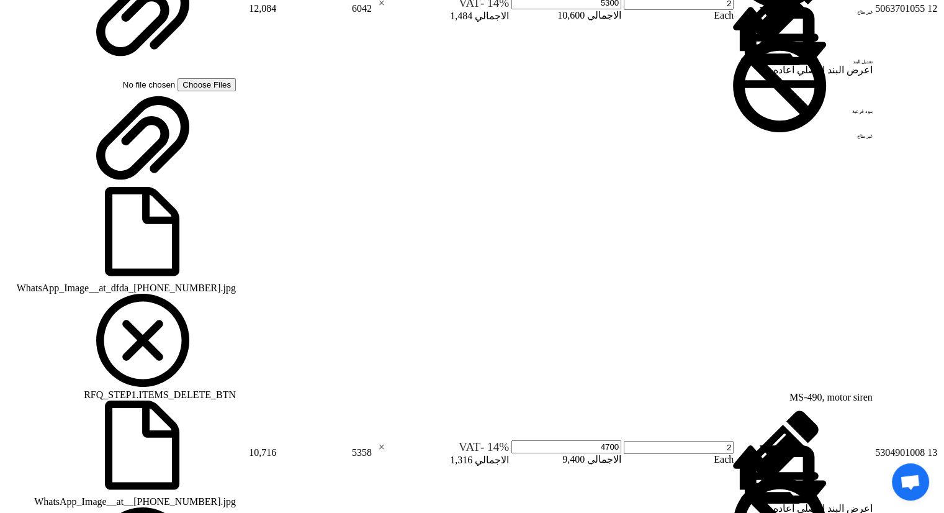
type input "100"
click at [895, 137] on section "تفاصيل الطلب # الكود/الموديل البيان/الوصف الكمية/العدد سعر الوحدة (EGP) الضرائب…" at bounding box center [472, 519] width 934 height 4099
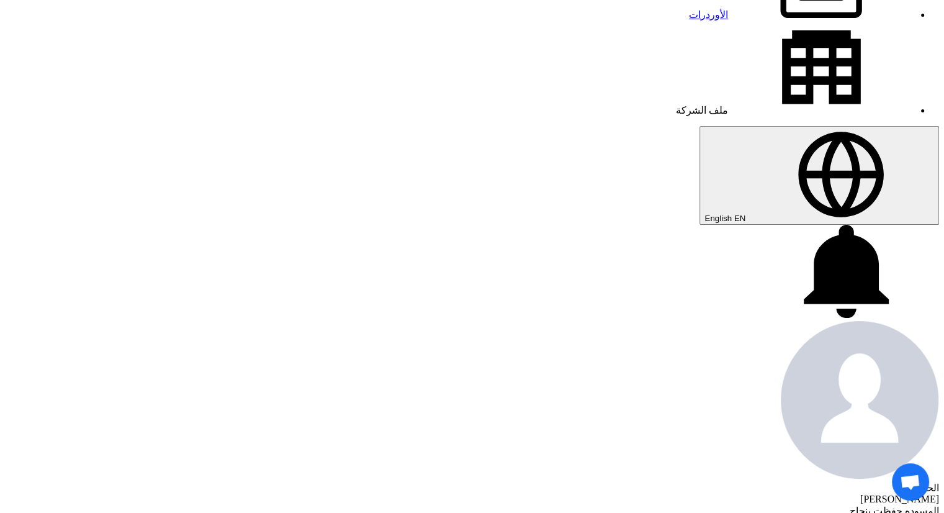
scroll to position [0, 0]
